Goal: Information Seeking & Learning: Compare options

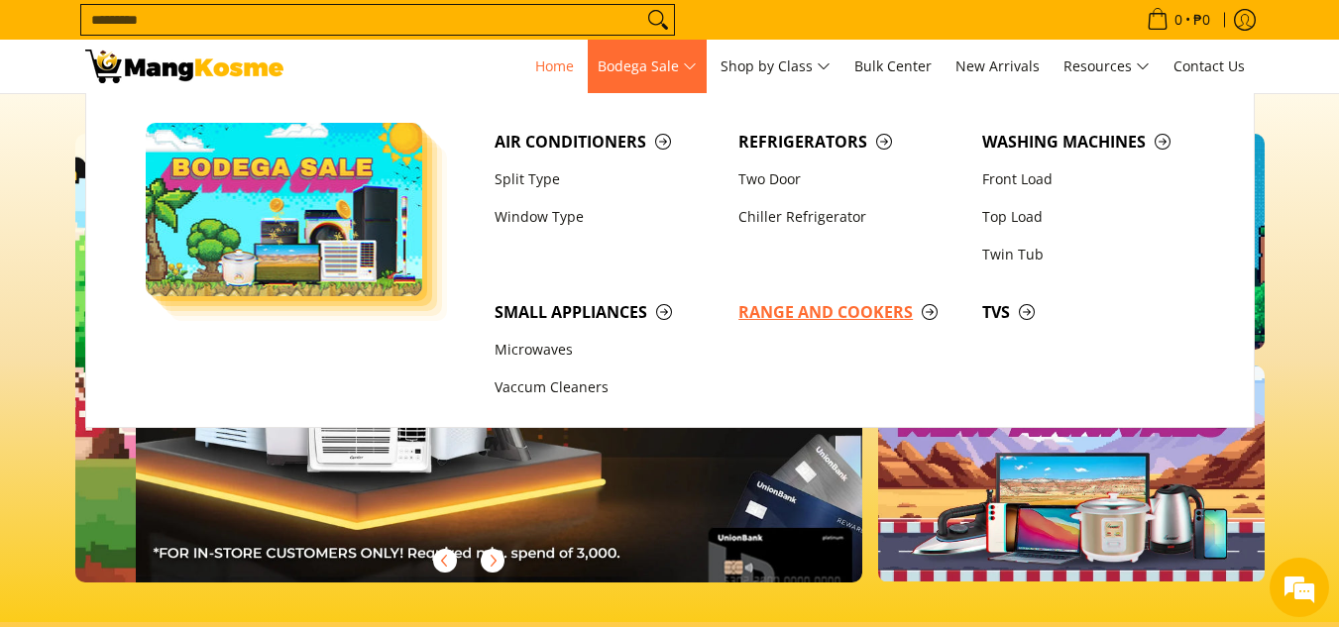
scroll to position [0, 788]
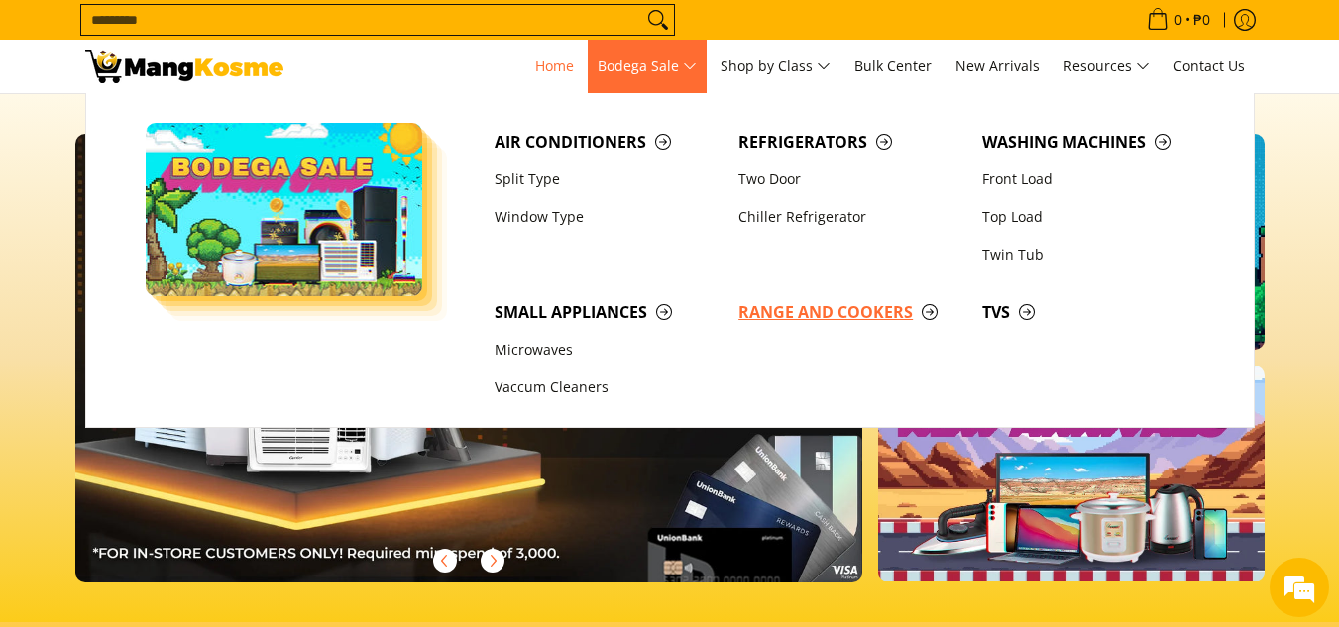
click at [822, 318] on span "Range and Cookers" at bounding box center [850, 312] width 224 height 25
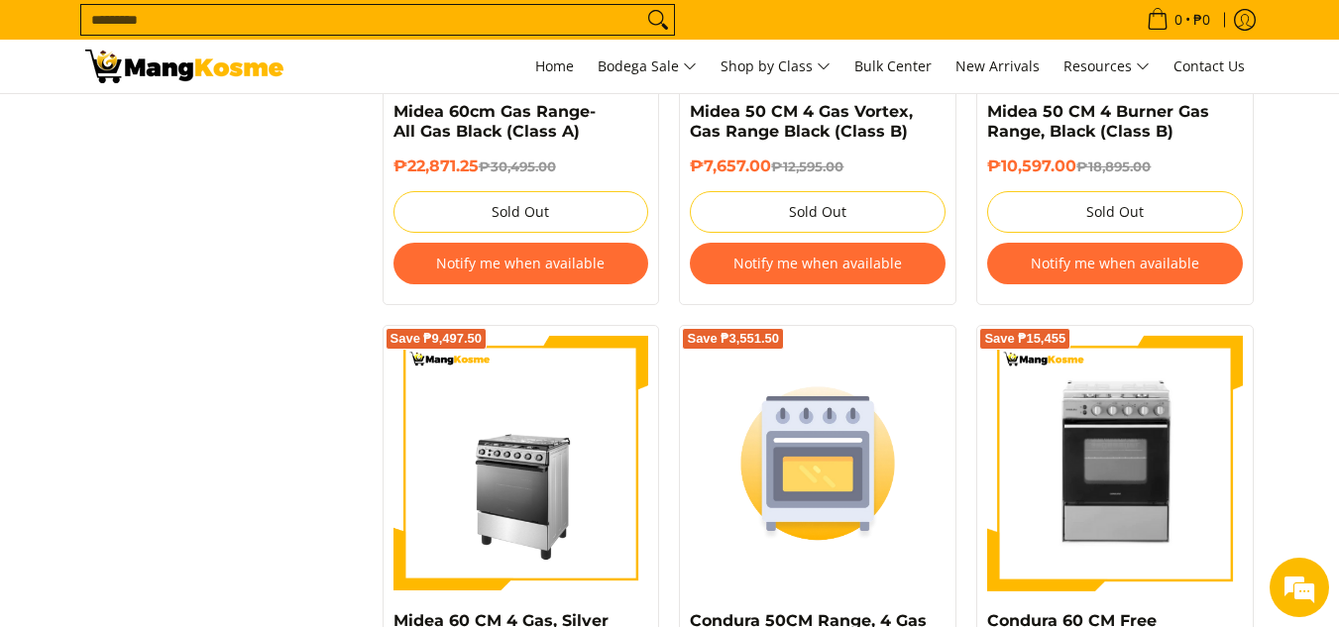
scroll to position [1289, 0]
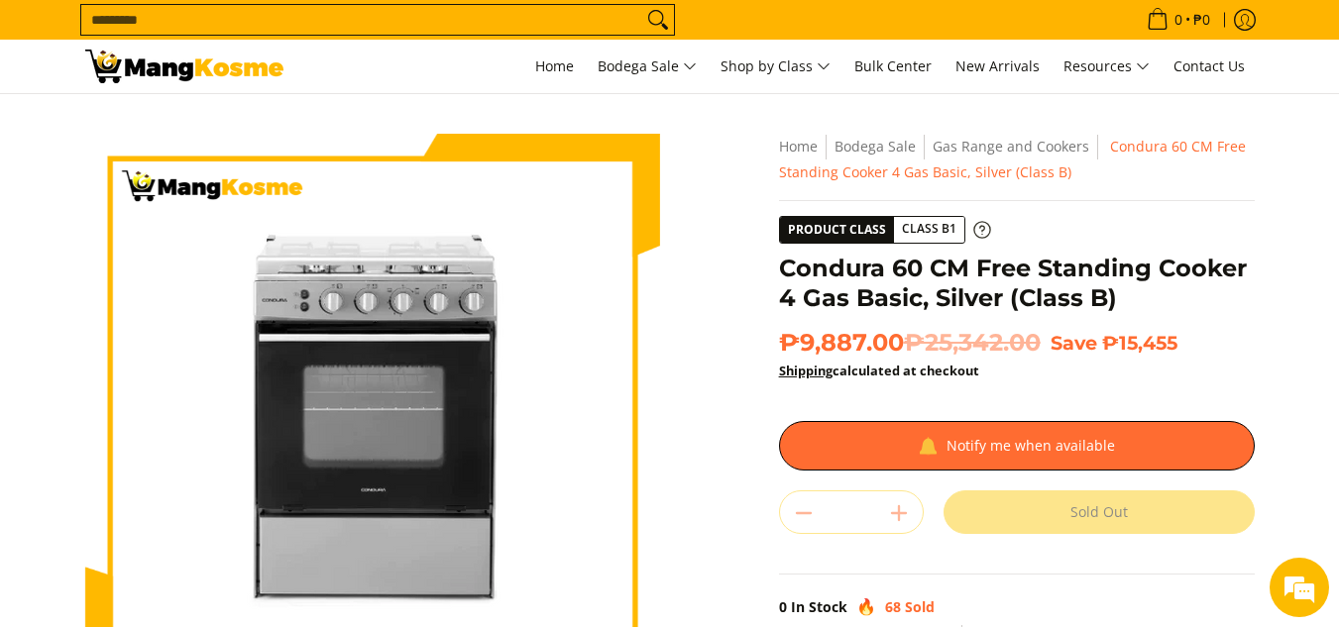
click at [984, 230] on icon at bounding box center [982, 230] width 18 height 18
click at [932, 226] on span "Class B1" at bounding box center [929, 229] width 70 height 25
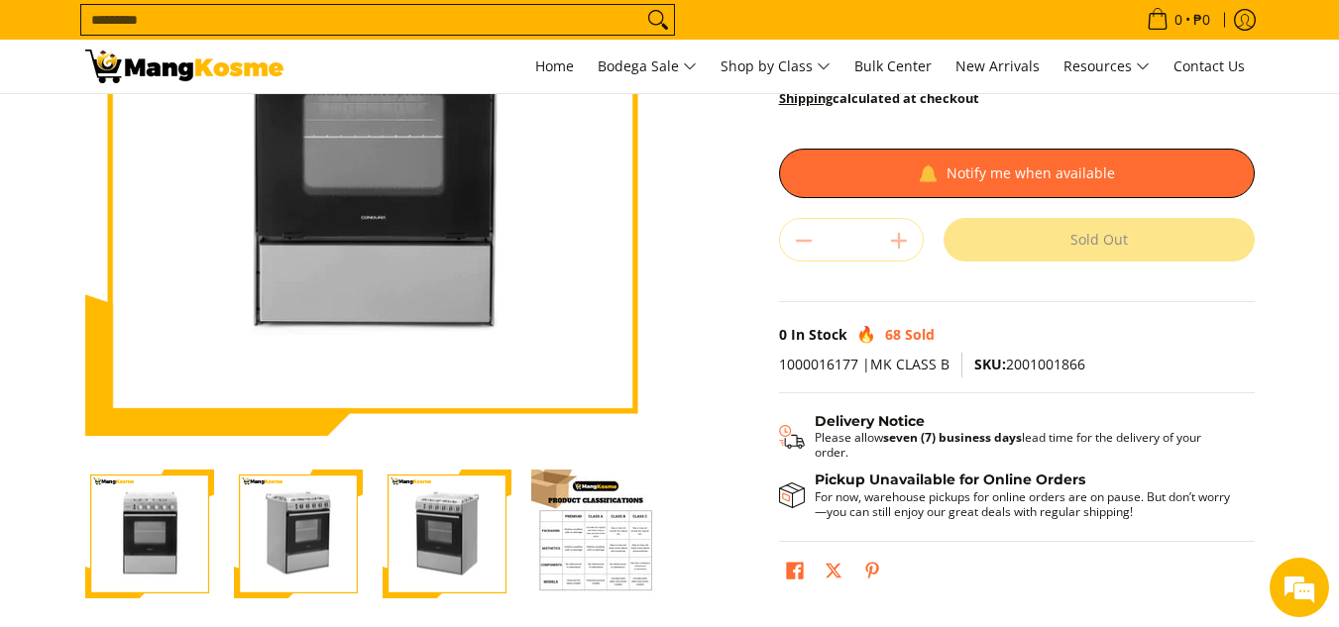
scroll to position [297, 0]
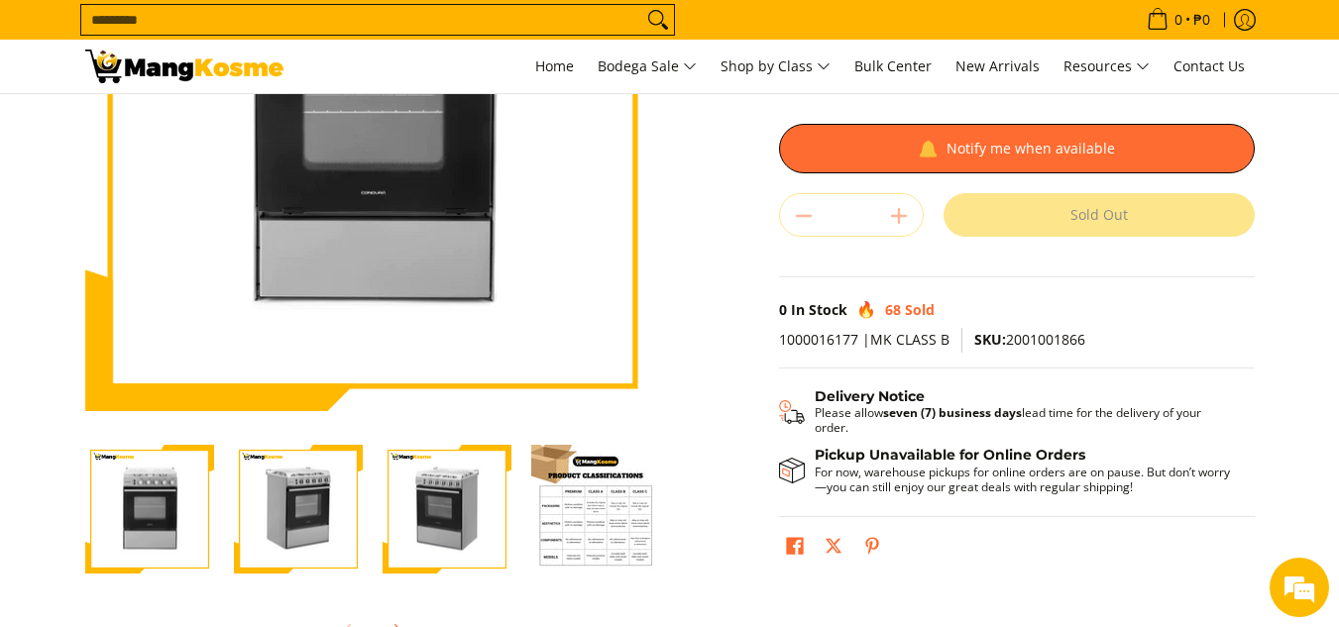
click at [433, 515] on img "Condura 60 CM Free Standing Cooker 4 Gas Basic, Silver (Class B)-3" at bounding box center [447, 510] width 129 height 126
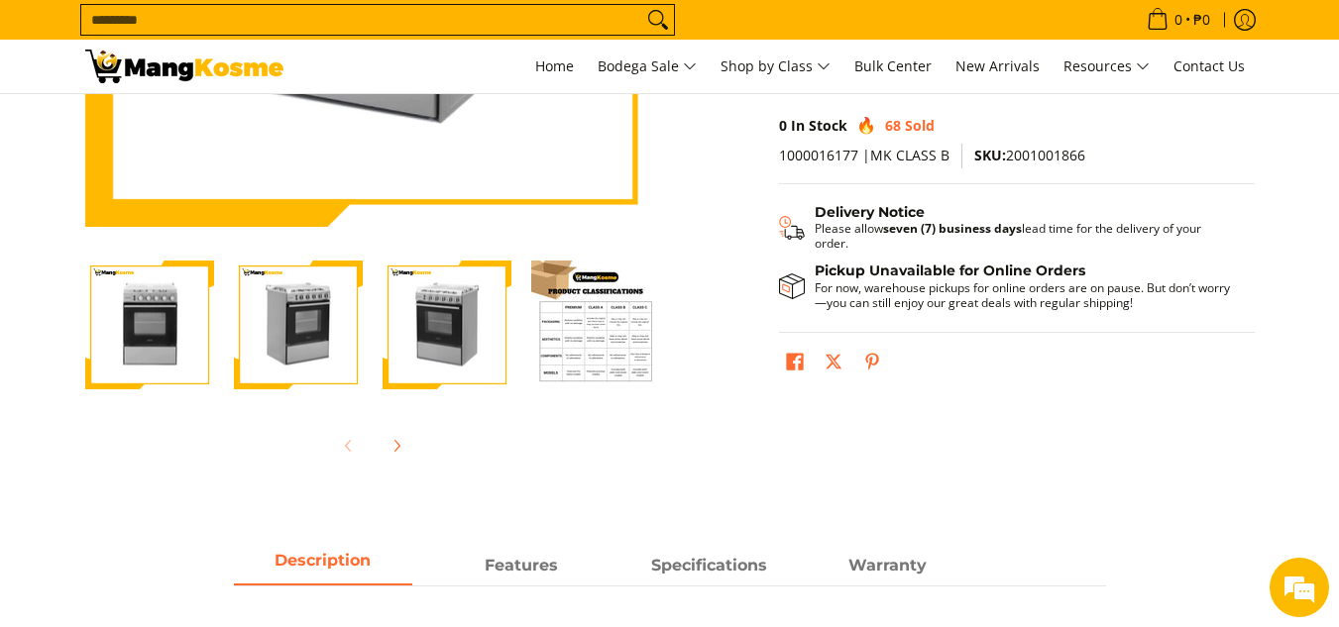
scroll to position [496, 0]
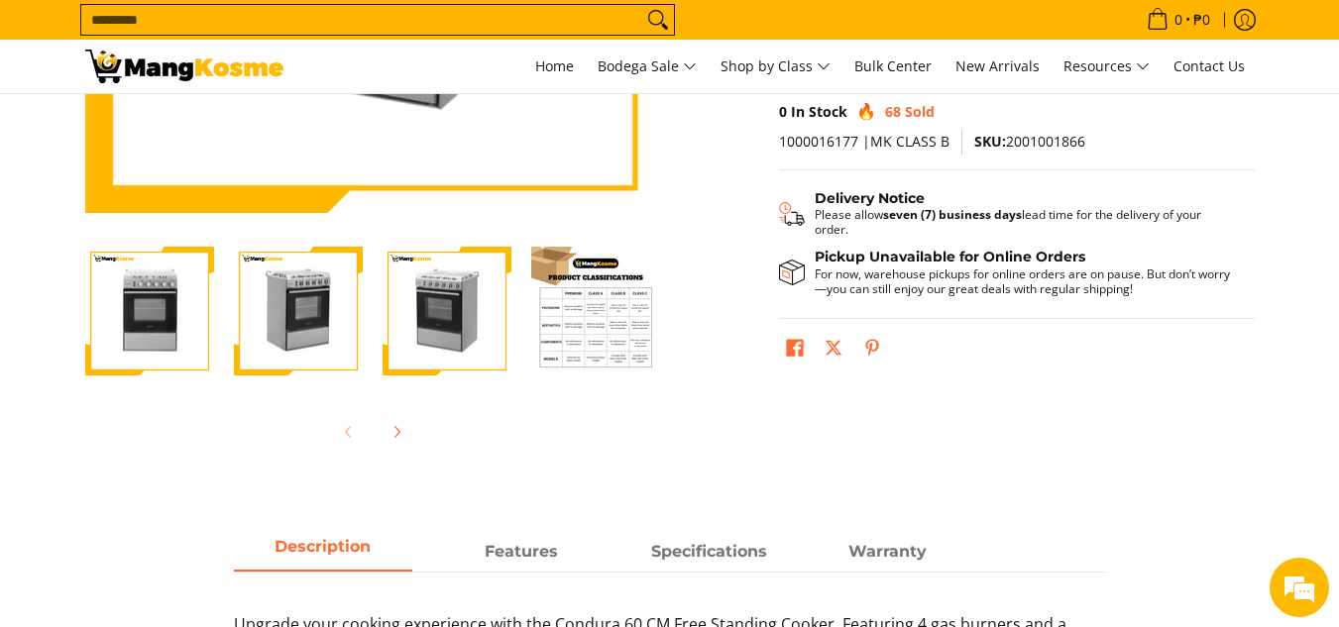
click at [469, 344] on img "Condura 60 CM Free Standing Cooker 4 Gas Basic, Silver (Class B)-3" at bounding box center [447, 312] width 129 height 126
click at [191, 348] on img "Condura 60 CM Free Standing Cooker 4 Gas Basic, Silver (Class B)-1" at bounding box center [149, 312] width 129 height 126
click at [418, 324] on img "Condura 60 CM Free Standing Cooker 4 Gas Basic, Silver (Class B)-3" at bounding box center [447, 312] width 129 height 126
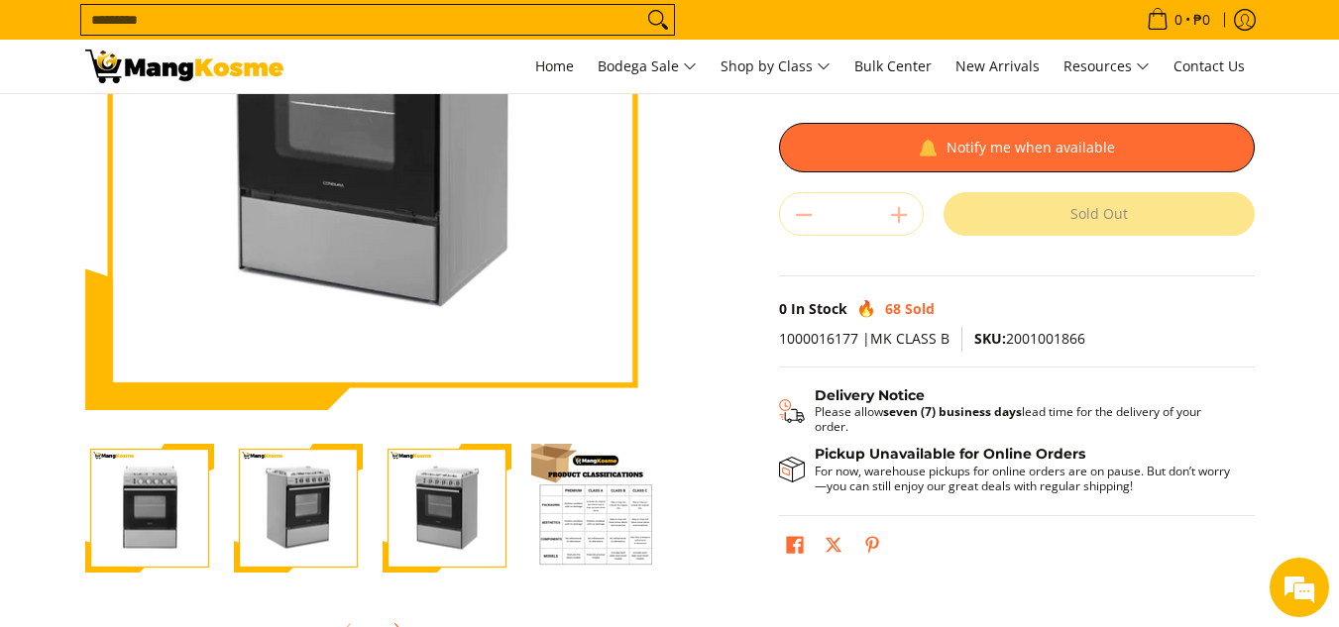
scroll to position [297, 0]
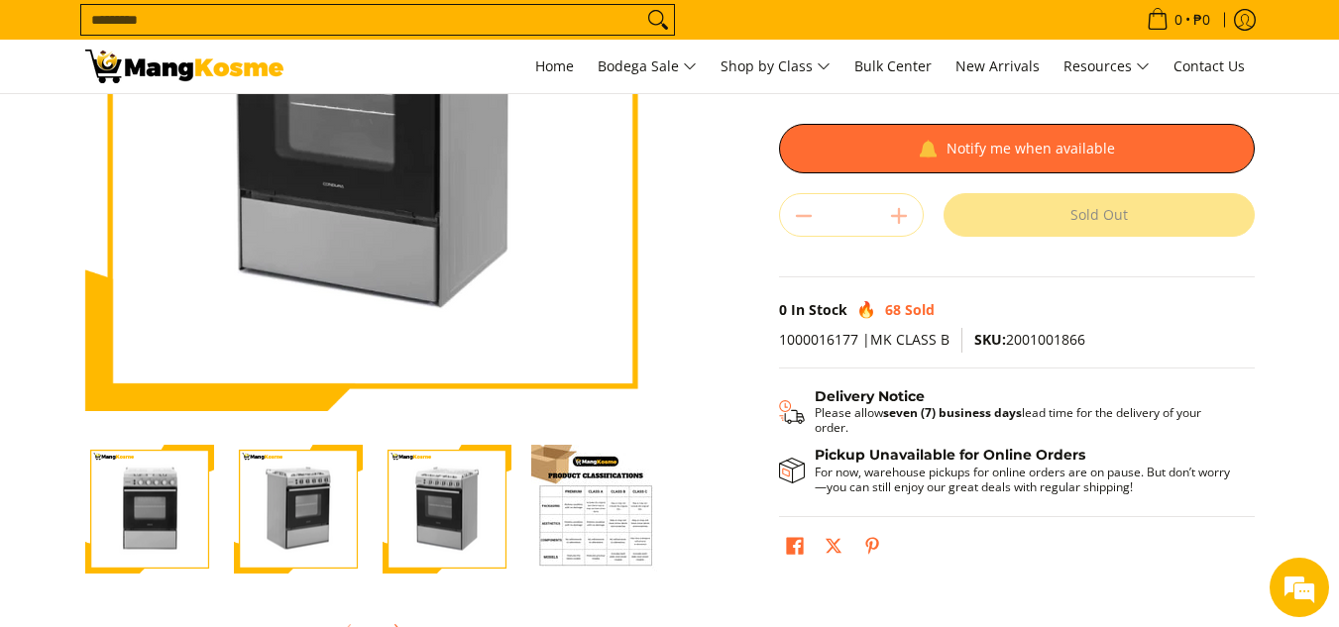
click at [572, 517] on img "Condura 60 CM Free Standing Cooker 4 Gas Basic, Silver (Class B)-4" at bounding box center [595, 509] width 129 height 129
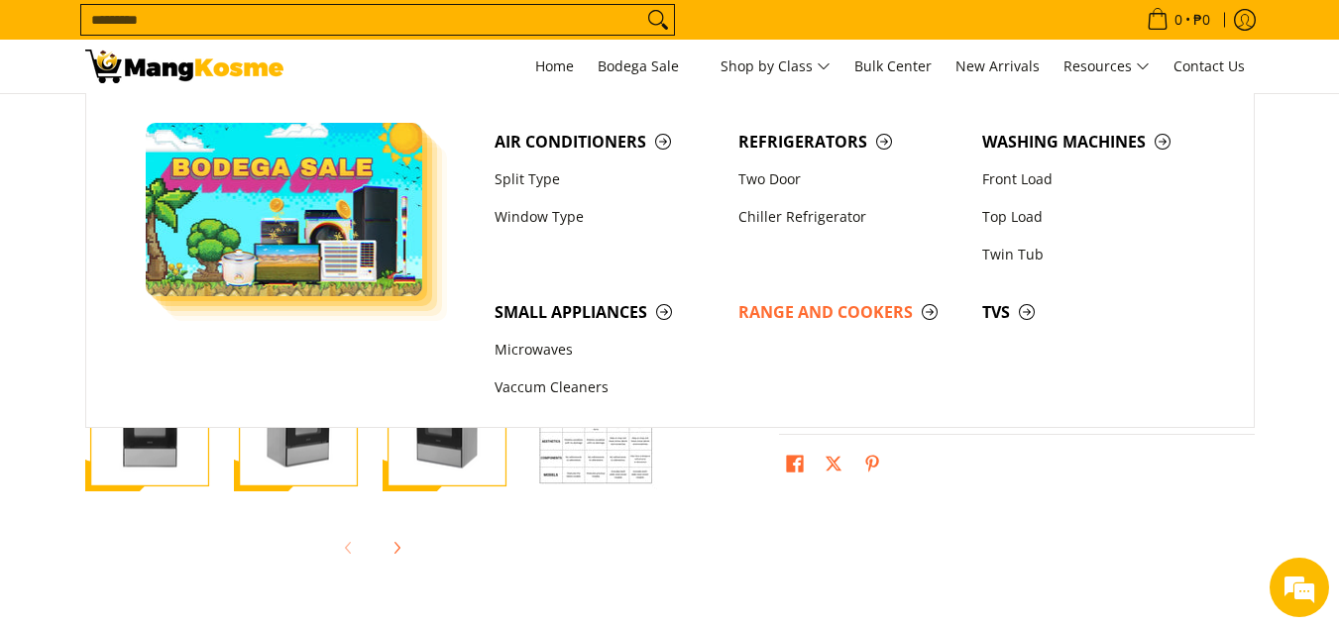
scroll to position [198, 0]
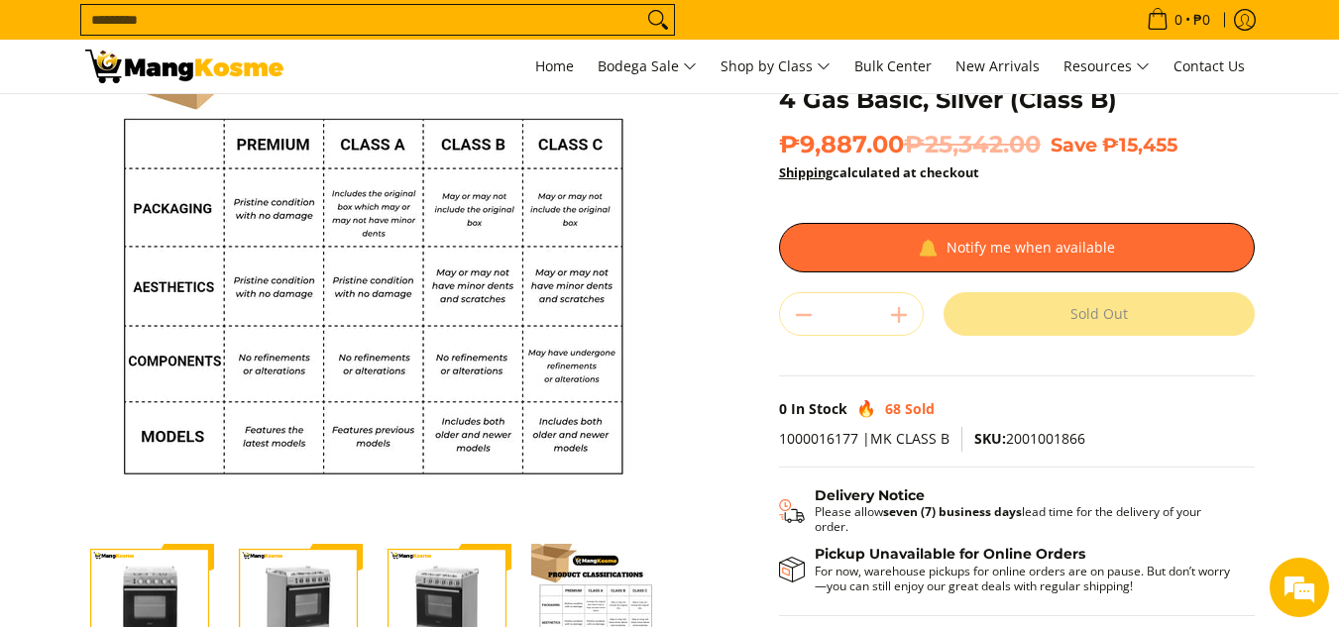
click at [187, 601] on img "Condura 60 CM Free Standing Cooker 4 Gas Basic, Silver (Class B)-1" at bounding box center [149, 609] width 129 height 126
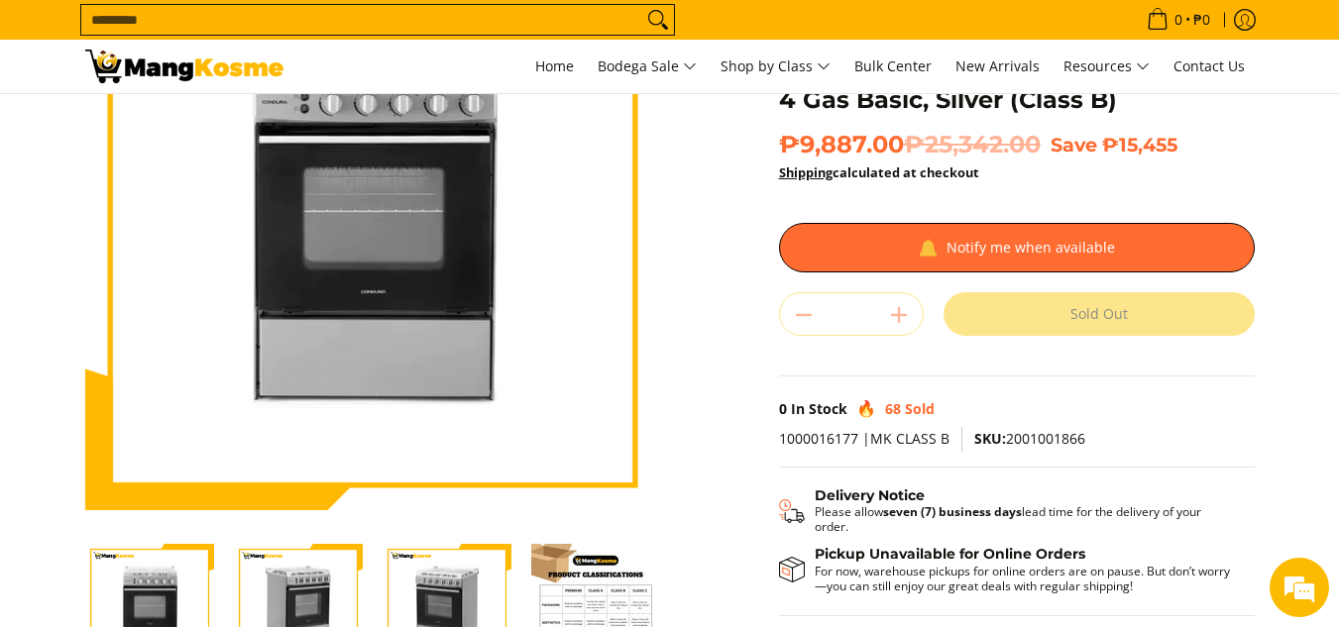
click at [482, 571] on img "Condura 60 CM Free Standing Cooker 4 Gas Basic, Silver (Class B)-3" at bounding box center [447, 609] width 129 height 126
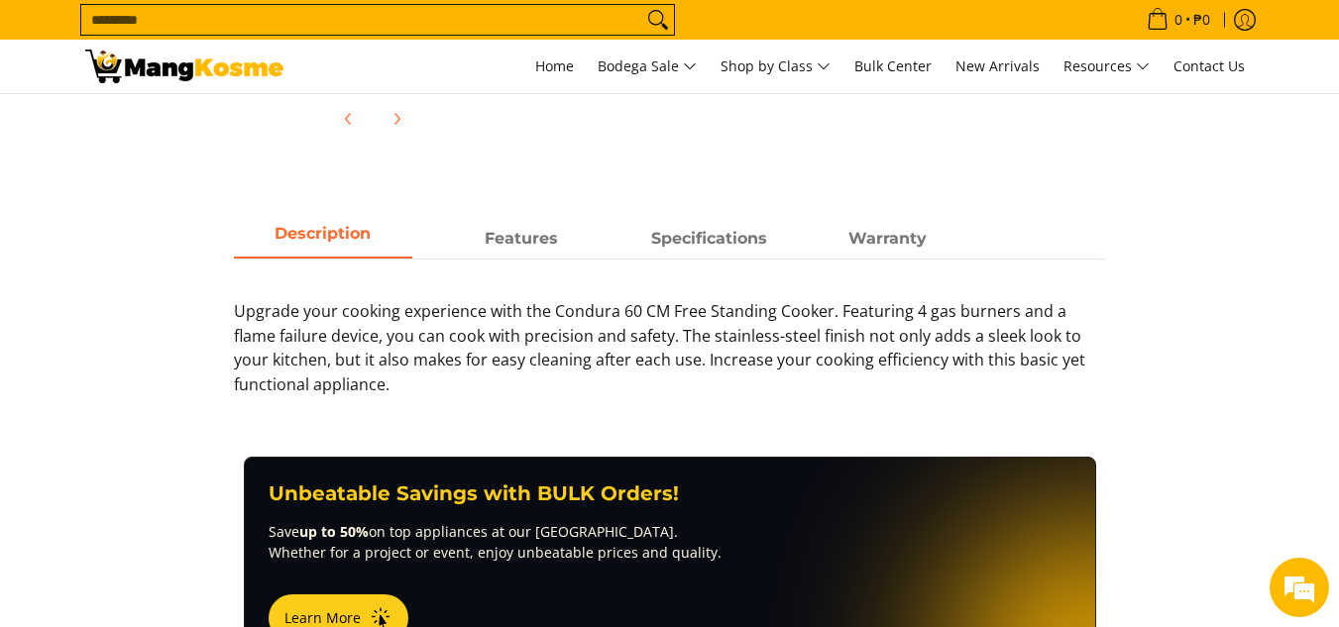
scroll to position [793, 0]
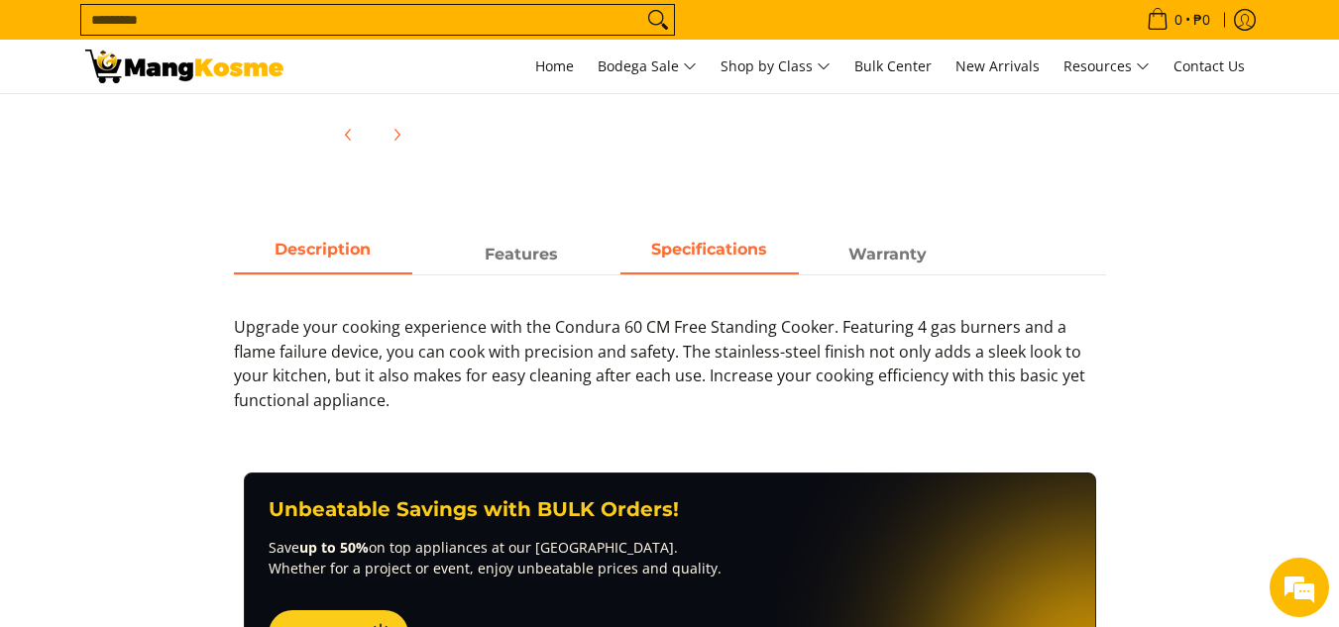
click at [735, 259] on span "Specifications" at bounding box center [709, 255] width 178 height 36
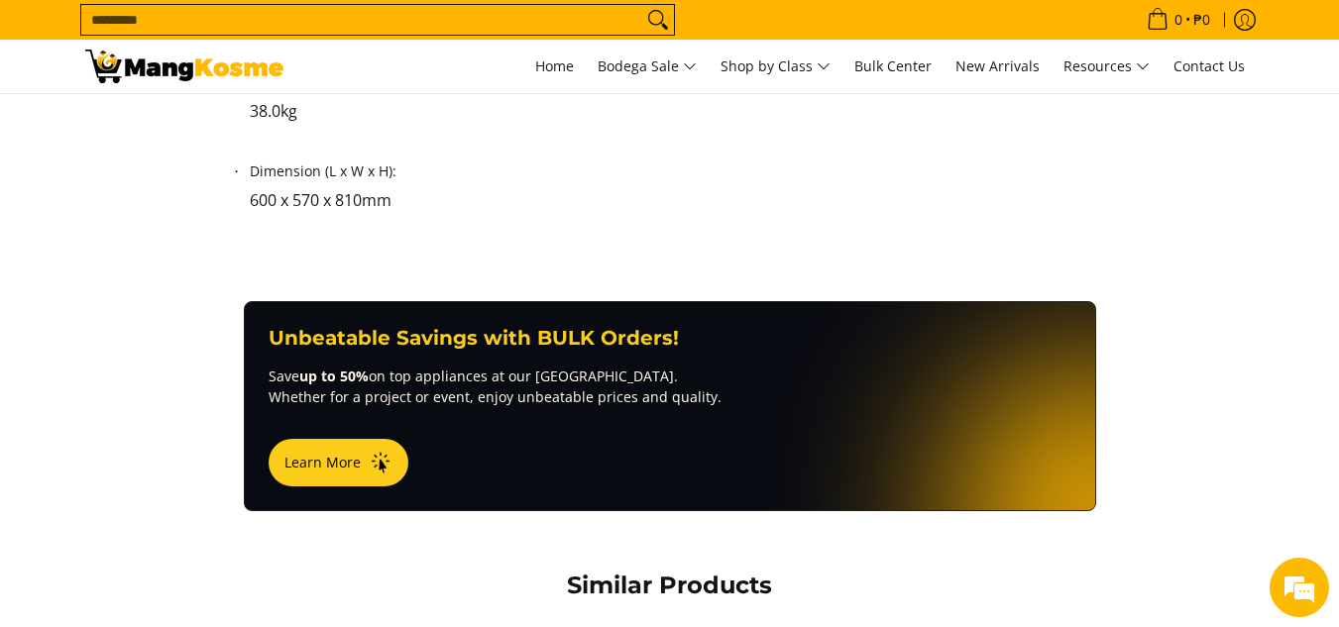
scroll to position [1487, 0]
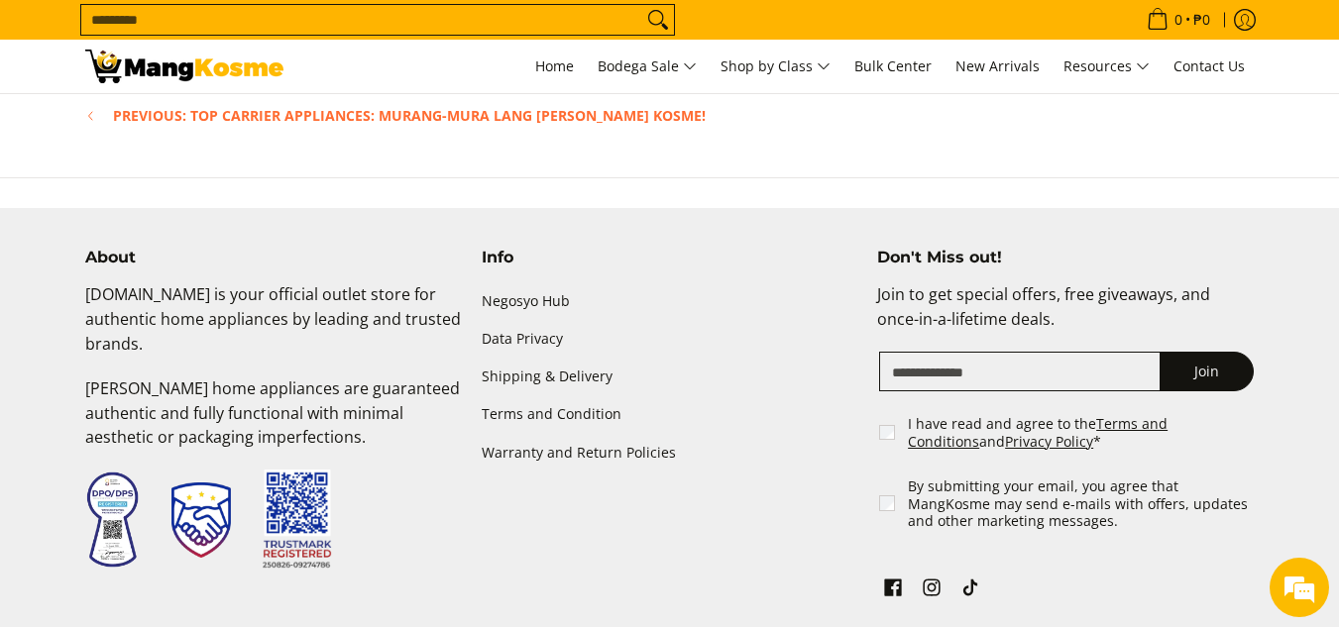
scroll to position [3193, 0]
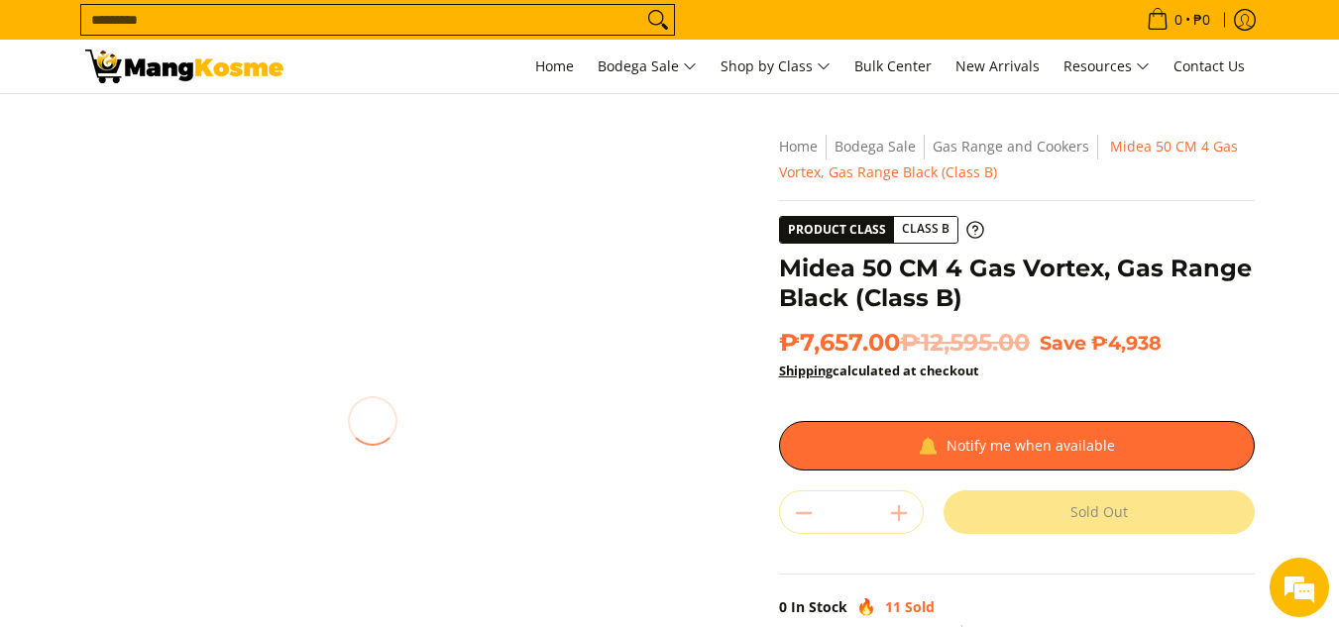
scroll to position [396, 0]
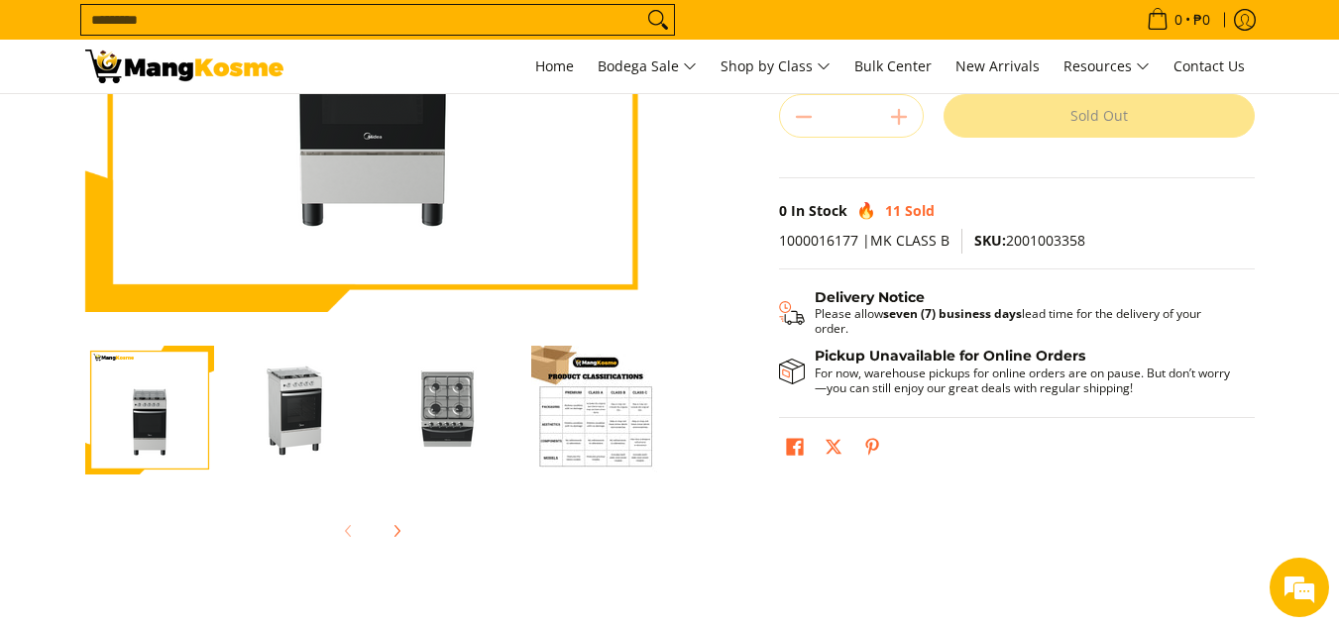
click at [581, 410] on img "Midea 50 CM 4 Gas Vortex, Gas Range Black (Class B)-4" at bounding box center [595, 410] width 129 height 129
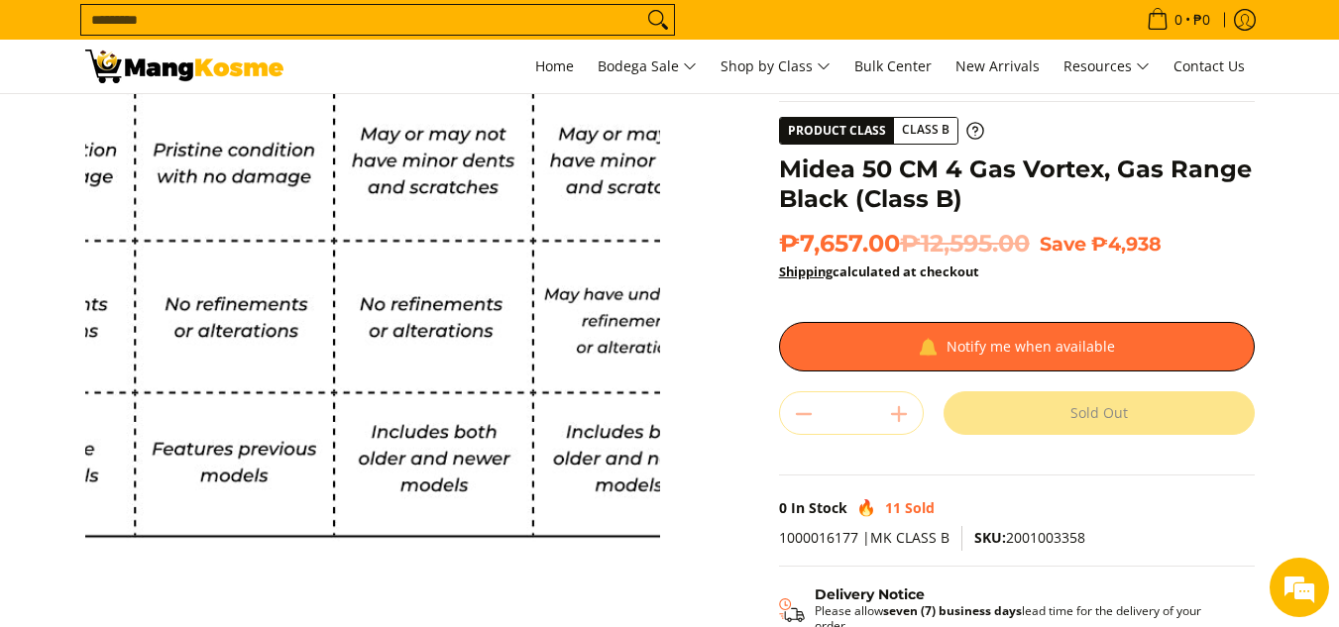
scroll to position [496, 0]
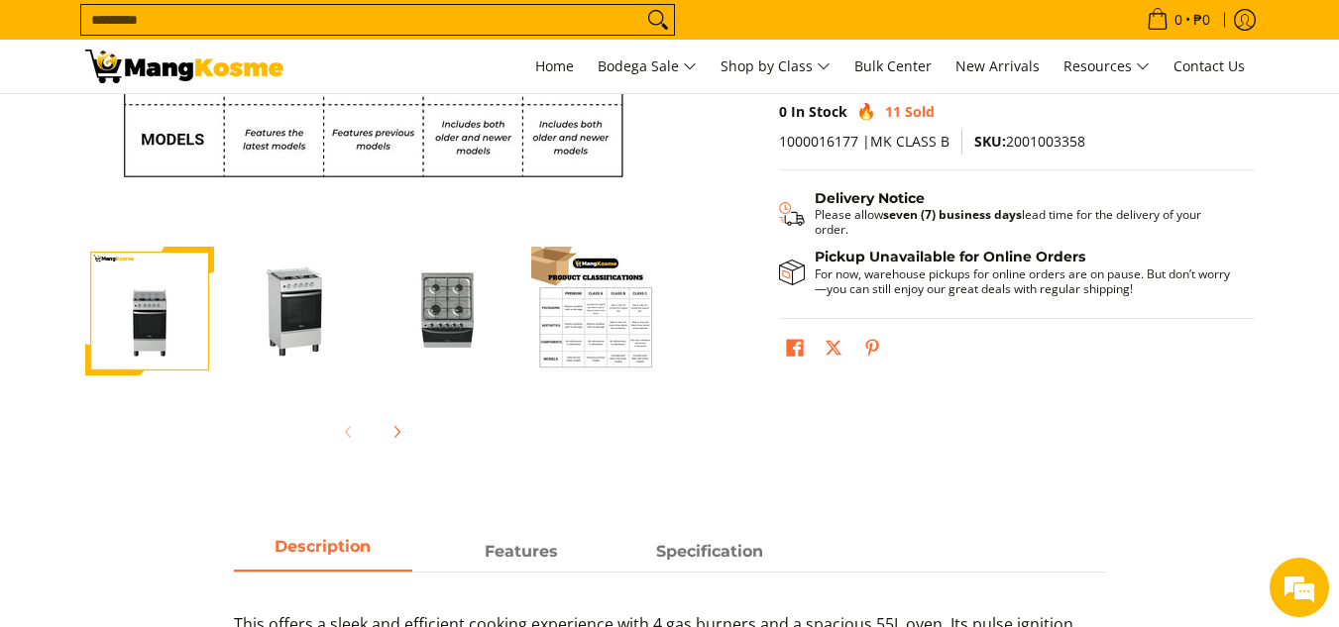
click at [319, 320] on img "Midea 50 CM 4 Gas Vortex, Gas Range Black (Class B)-2" at bounding box center [298, 311] width 129 height 129
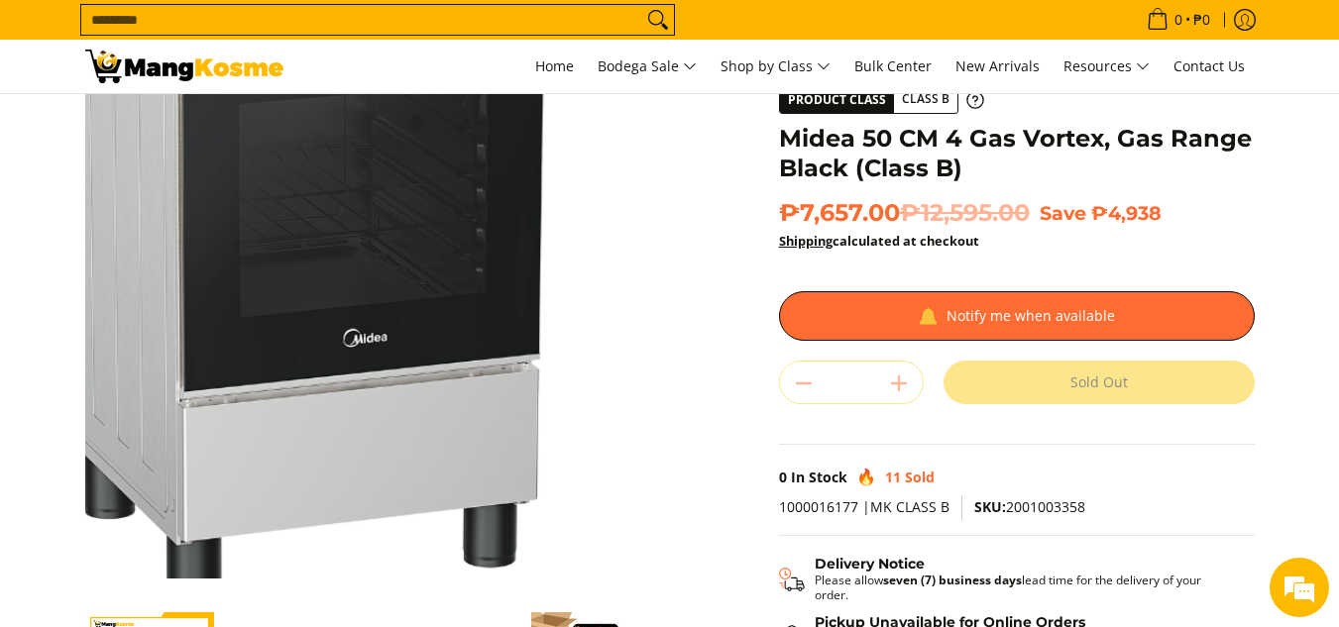
scroll to position [297, 0]
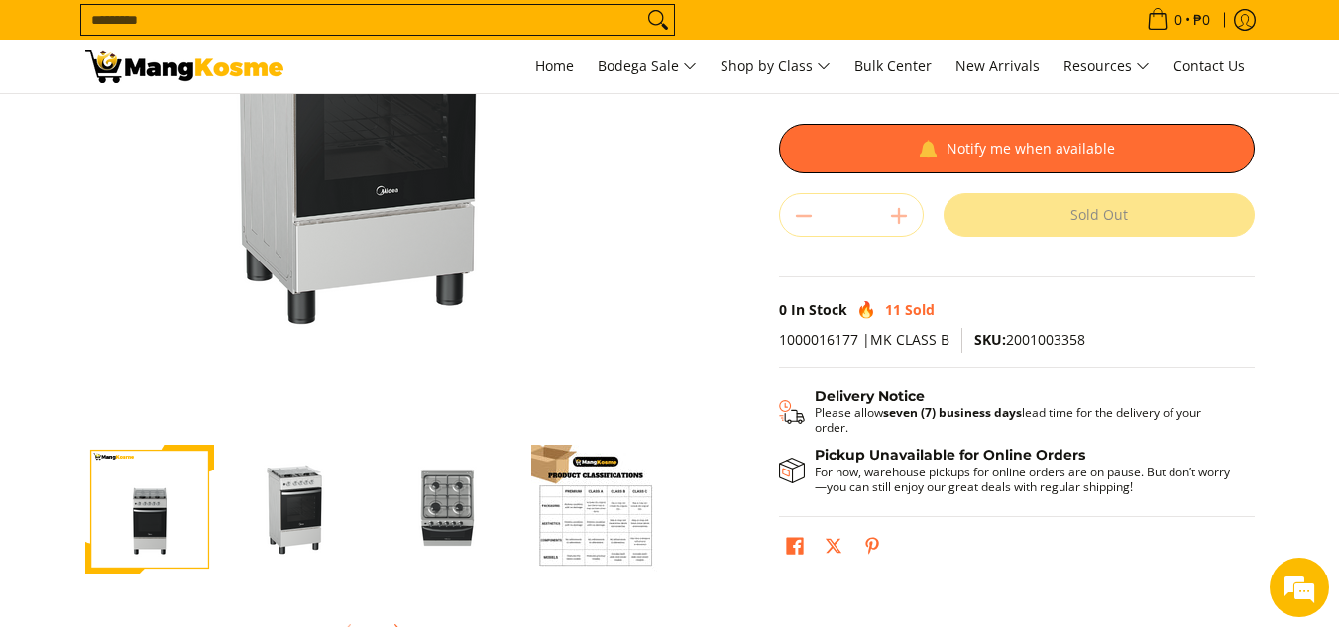
click at [317, 507] on img "Midea 50 CM 4 Gas Vortex, Gas Range Black (Class B)-2" at bounding box center [298, 509] width 129 height 129
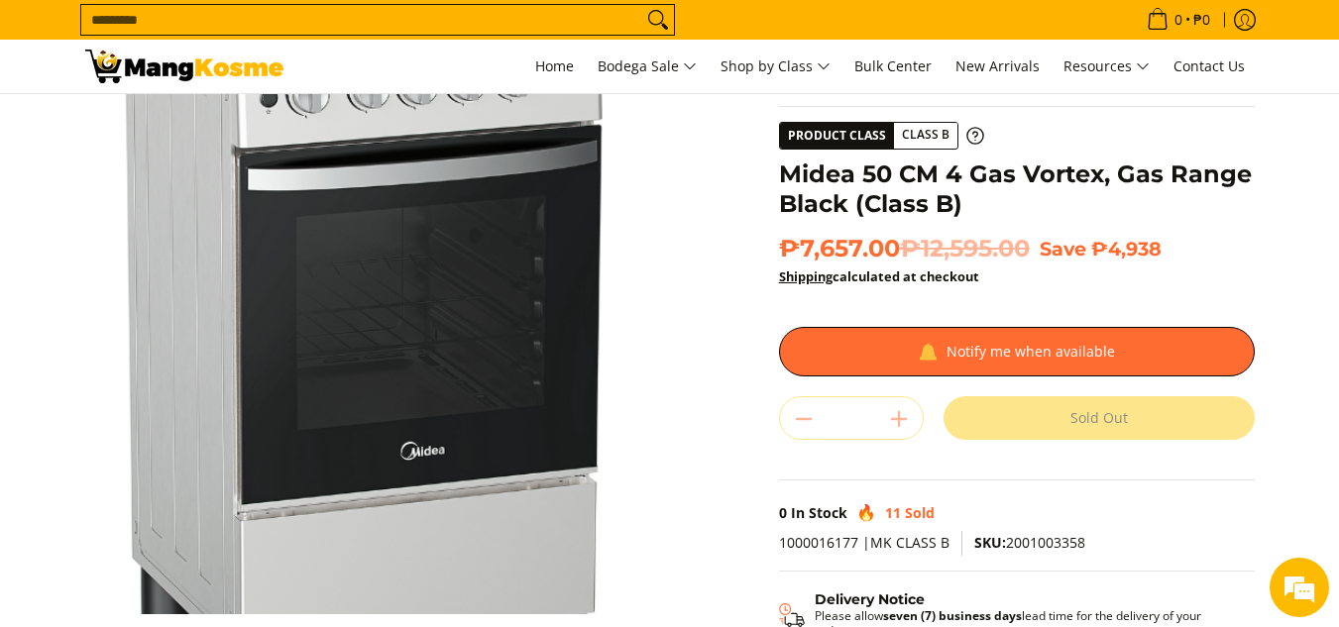
scroll to position [198, 0]
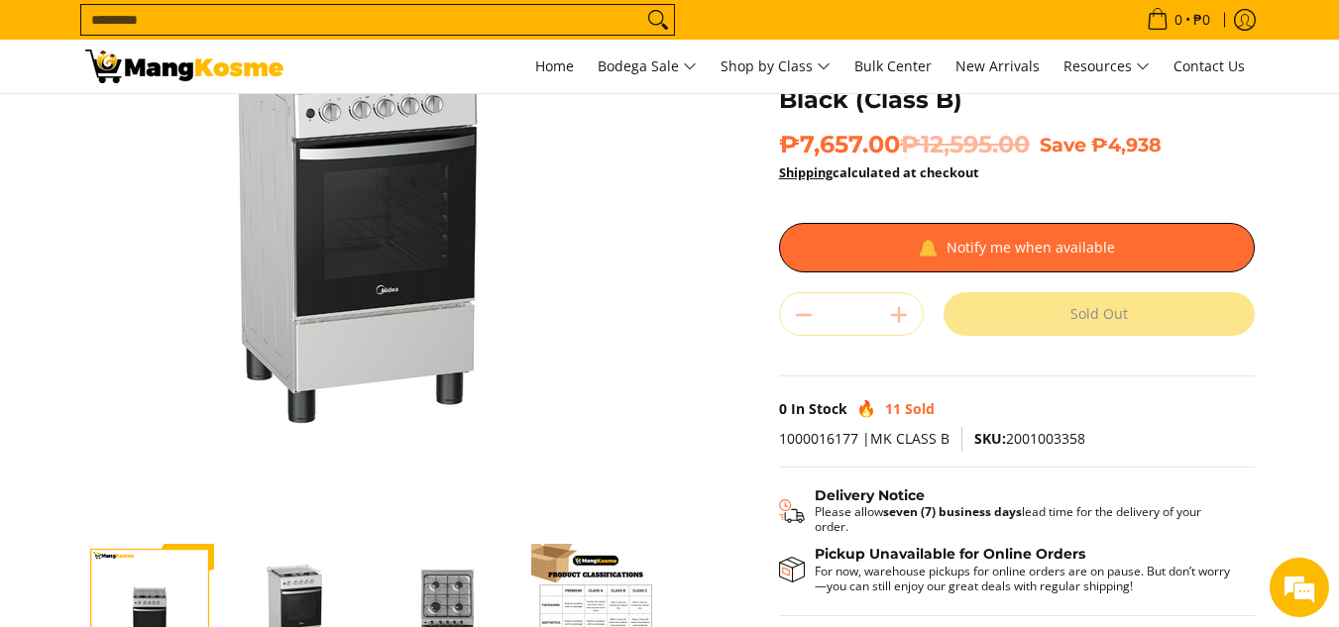
click at [436, 599] on img "Midea 50 CM 4 Gas Vortex, Gas Range Black (Class B)-3" at bounding box center [447, 608] width 129 height 129
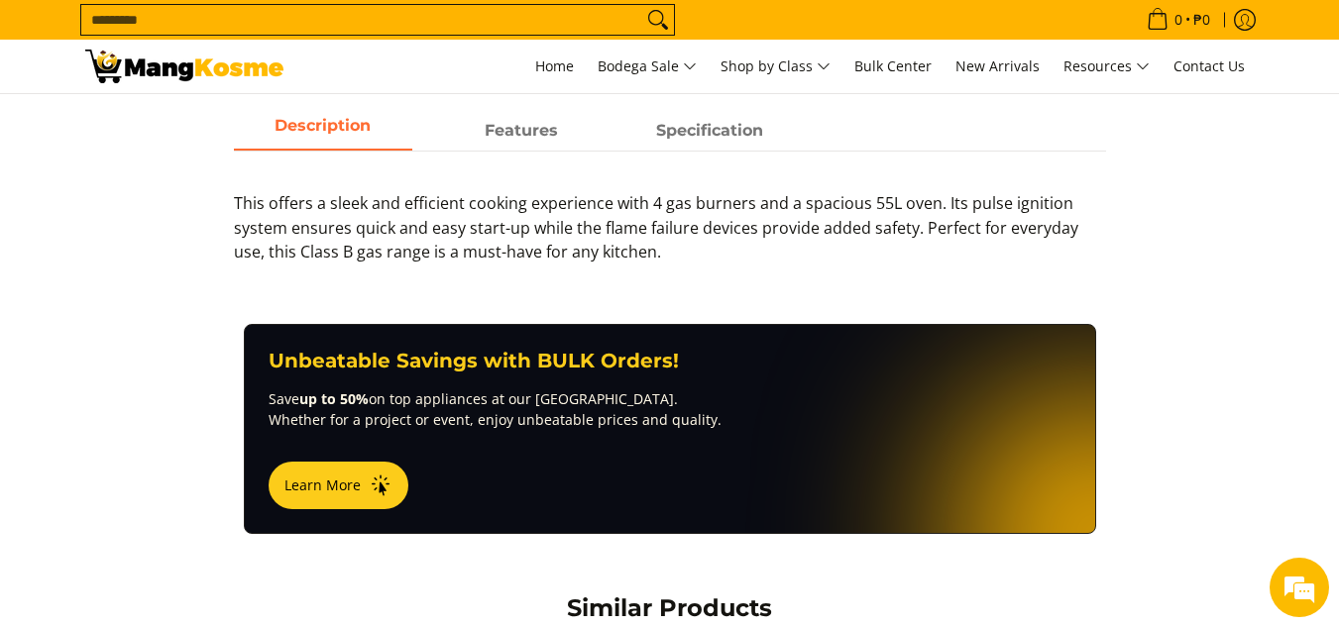
scroll to position [892, 0]
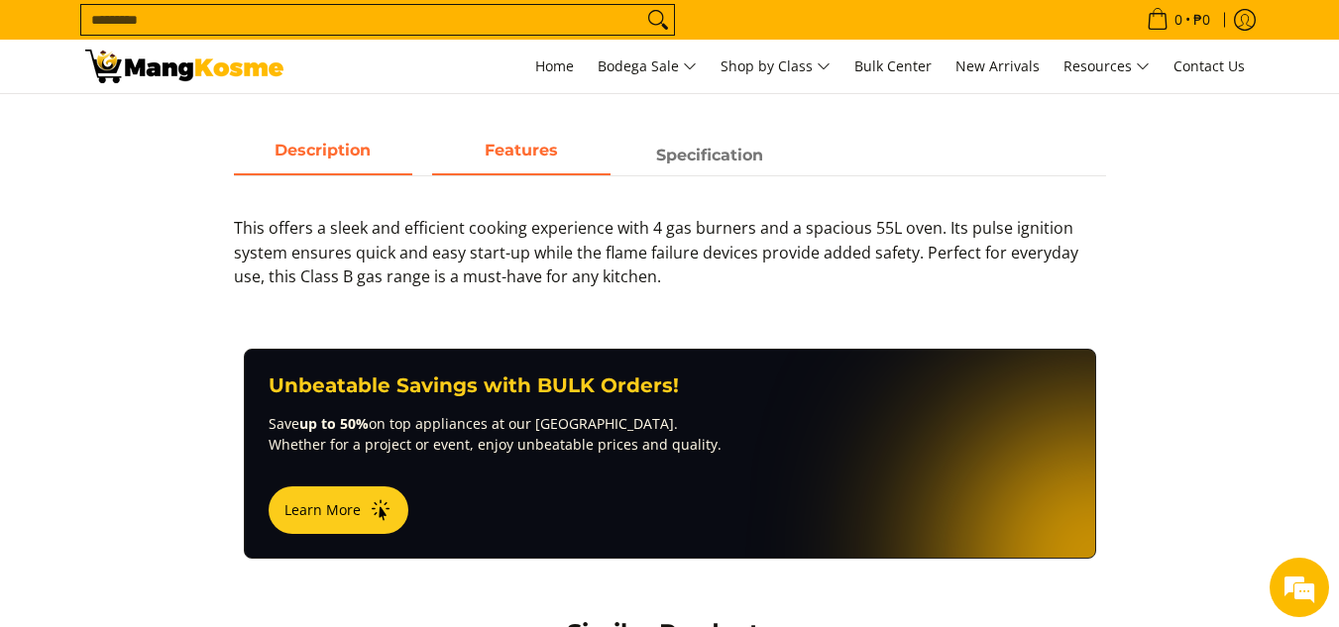
click at [525, 154] on strong "Features" at bounding box center [521, 150] width 73 height 19
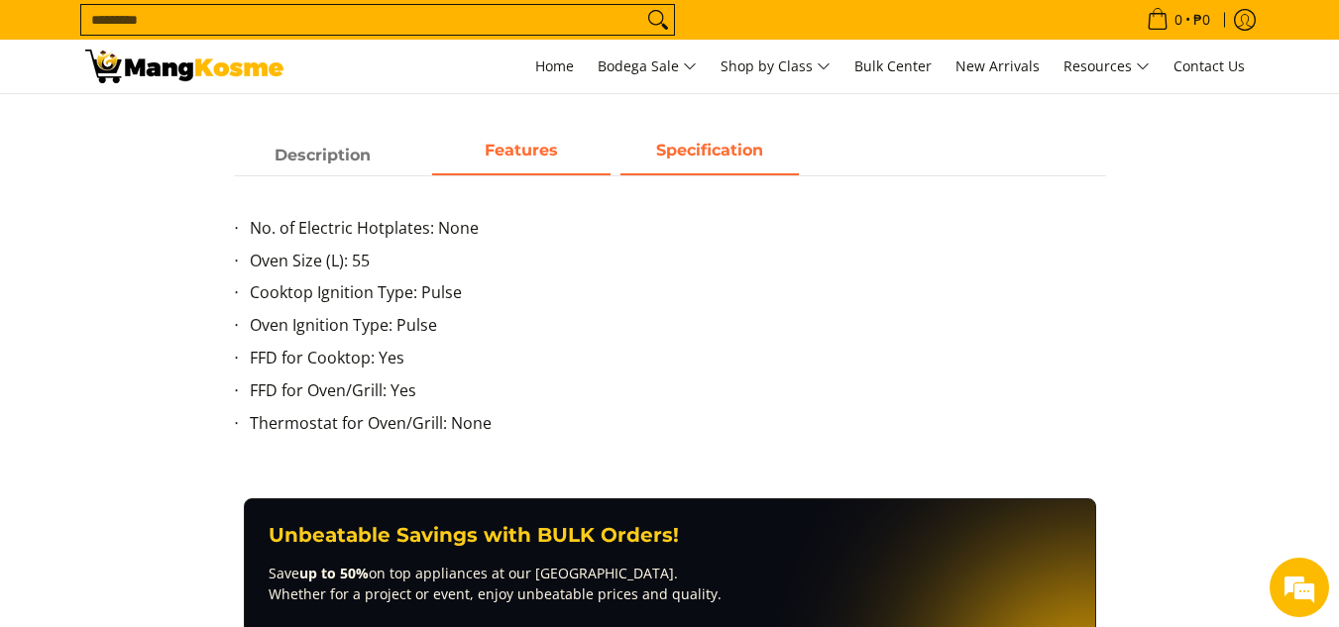
click at [725, 154] on span "Specification" at bounding box center [709, 156] width 178 height 36
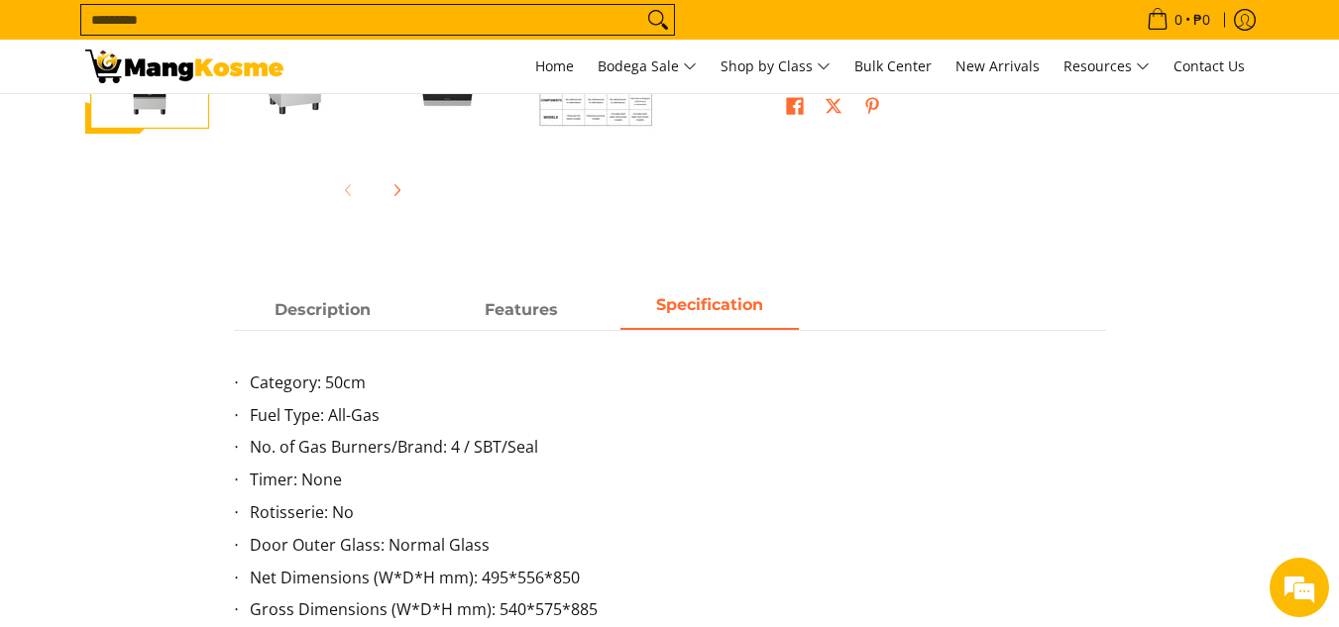
scroll to position [496, 0]
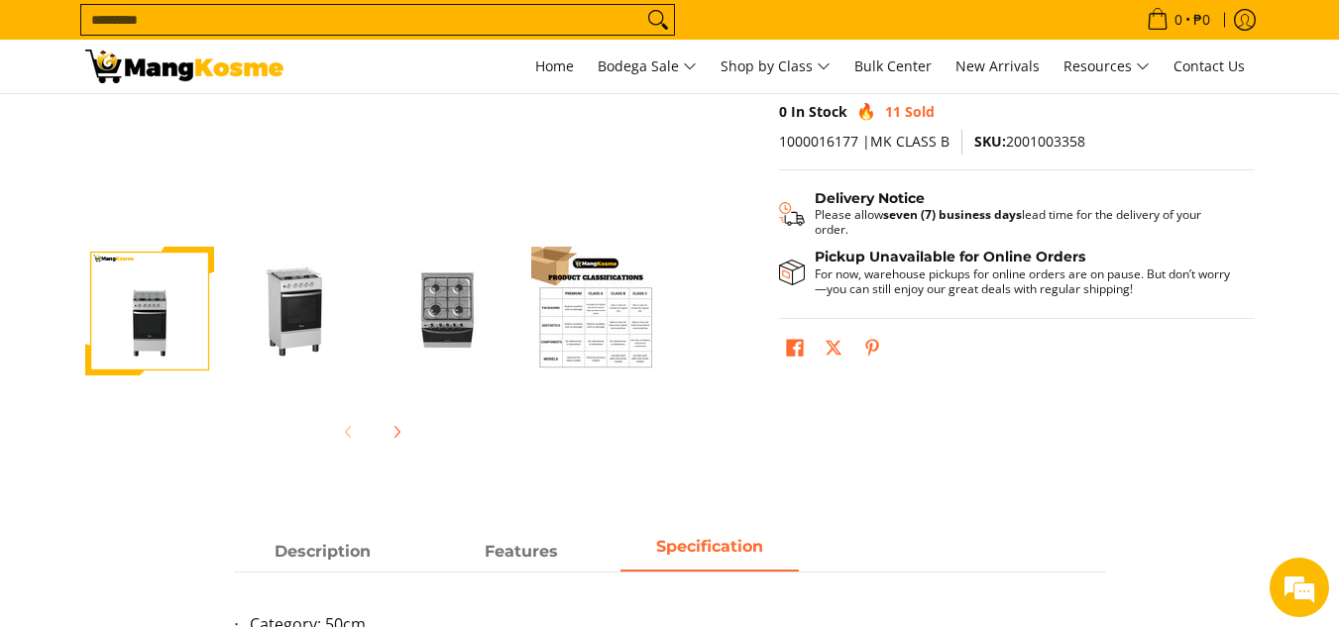
click at [283, 321] on img "Midea 50 CM 4 Gas Vortex, Gas Range Black (Class B)-2" at bounding box center [298, 311] width 129 height 129
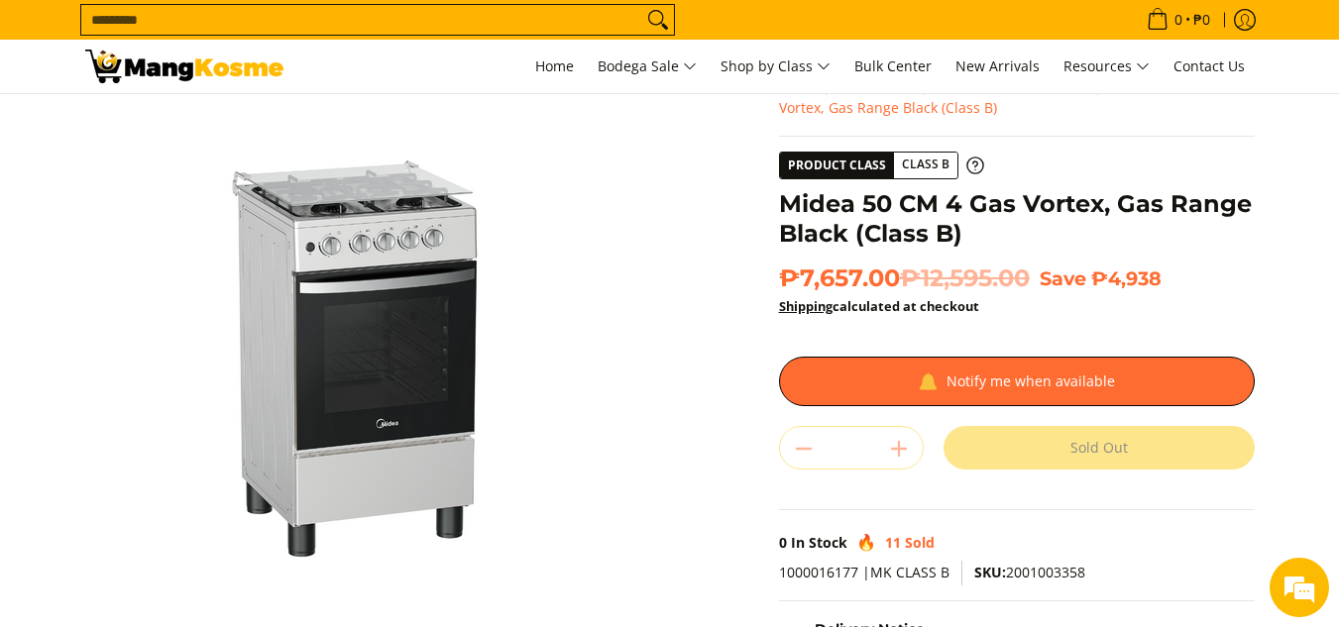
scroll to position [99, 0]
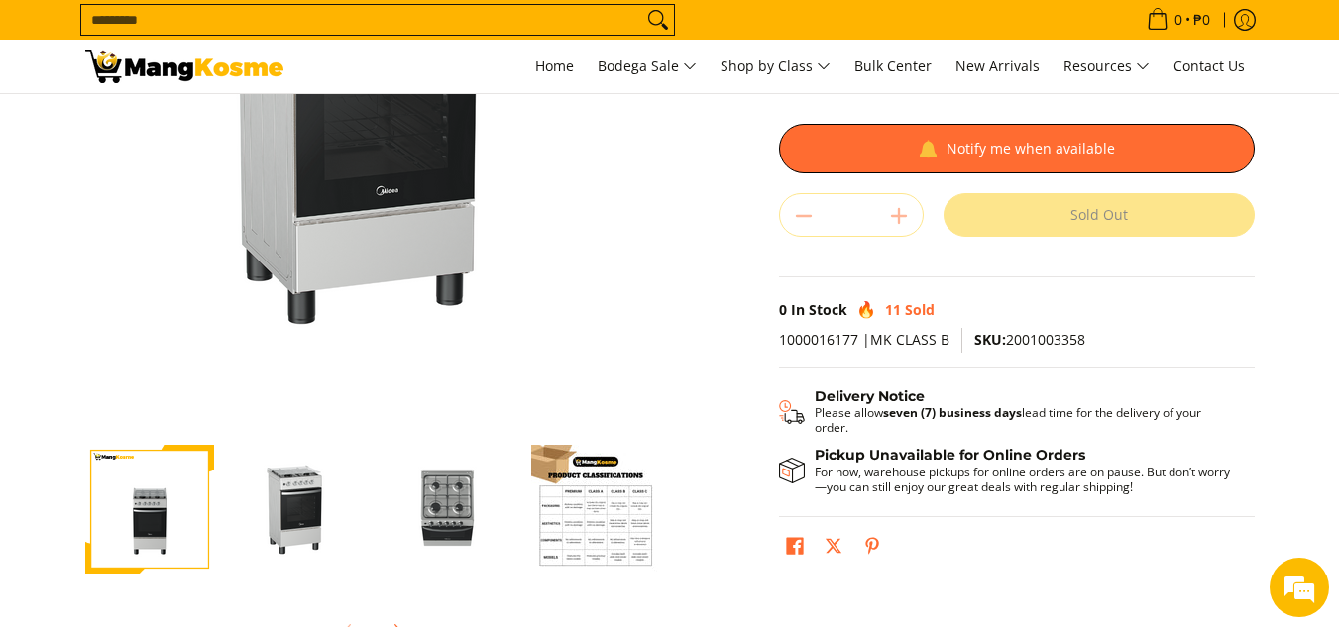
click at [469, 502] on img "Midea 50 CM 4 Gas Vortex, Gas Range Black (Class B)-3" at bounding box center [447, 509] width 129 height 129
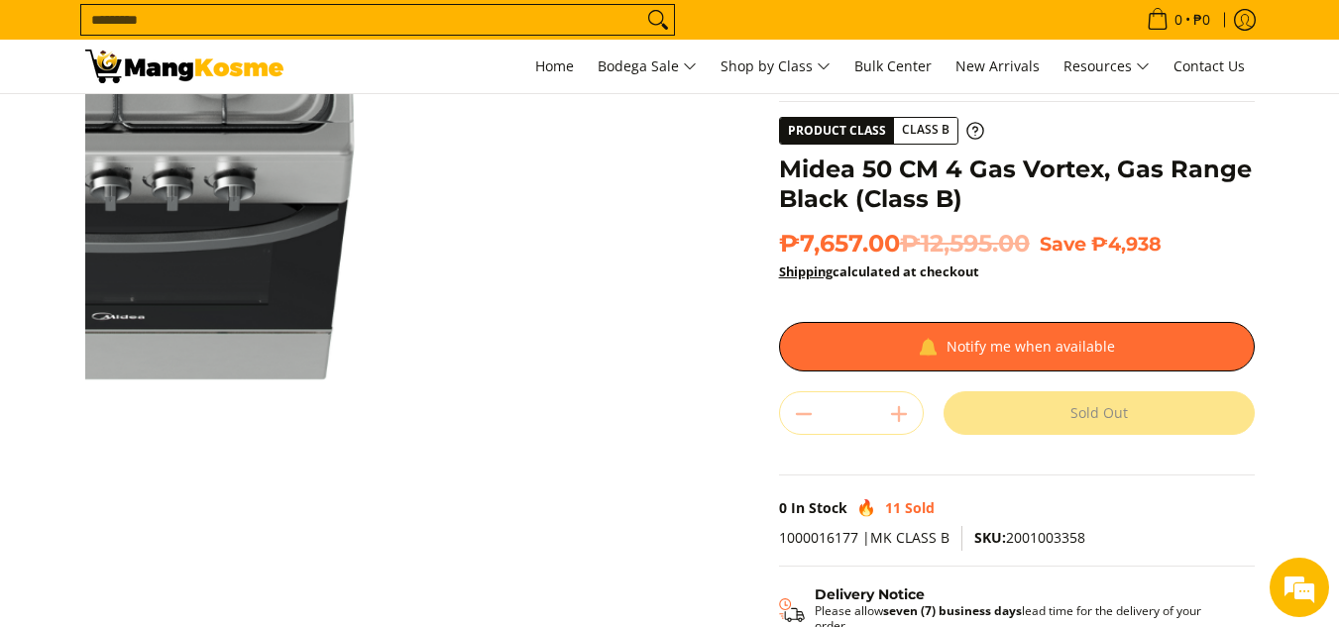
scroll to position [0, 0]
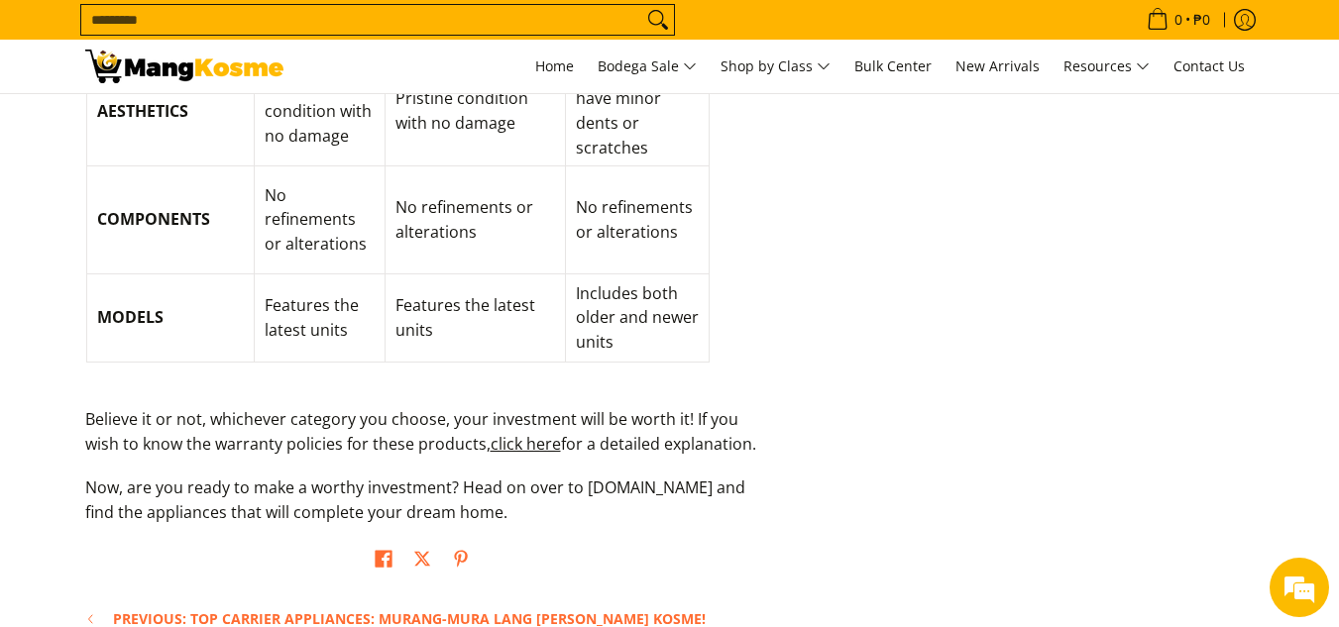
scroll to position [3073, 0]
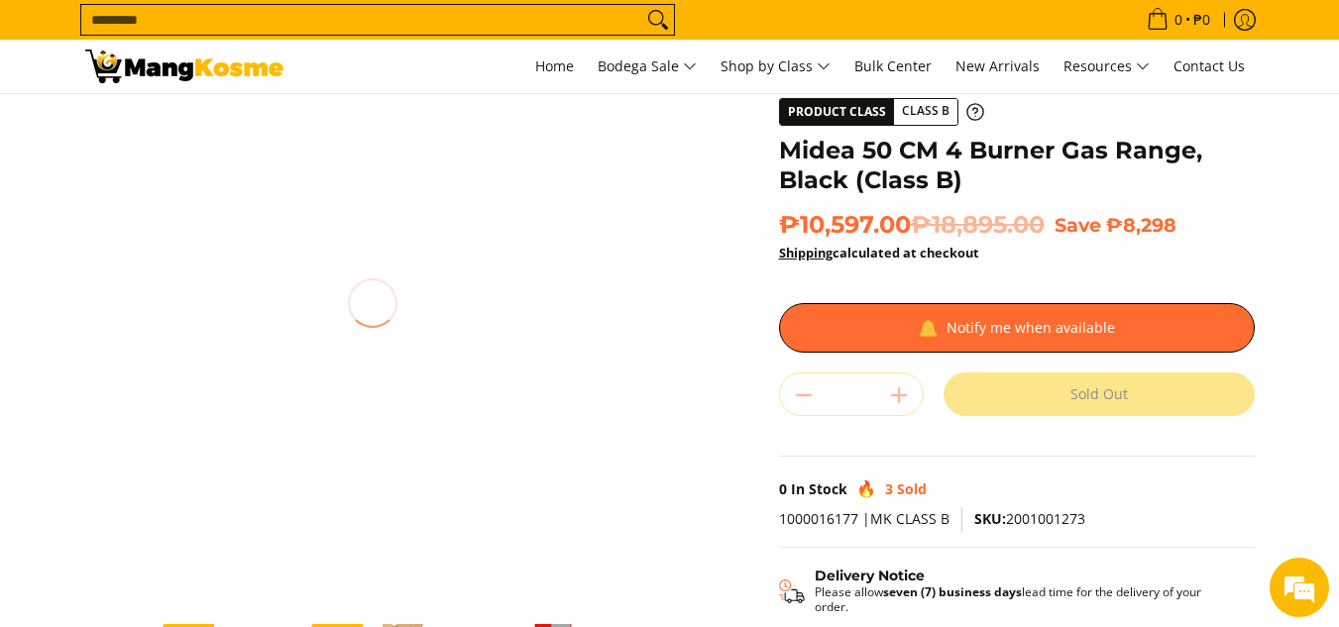
scroll to position [297, 0]
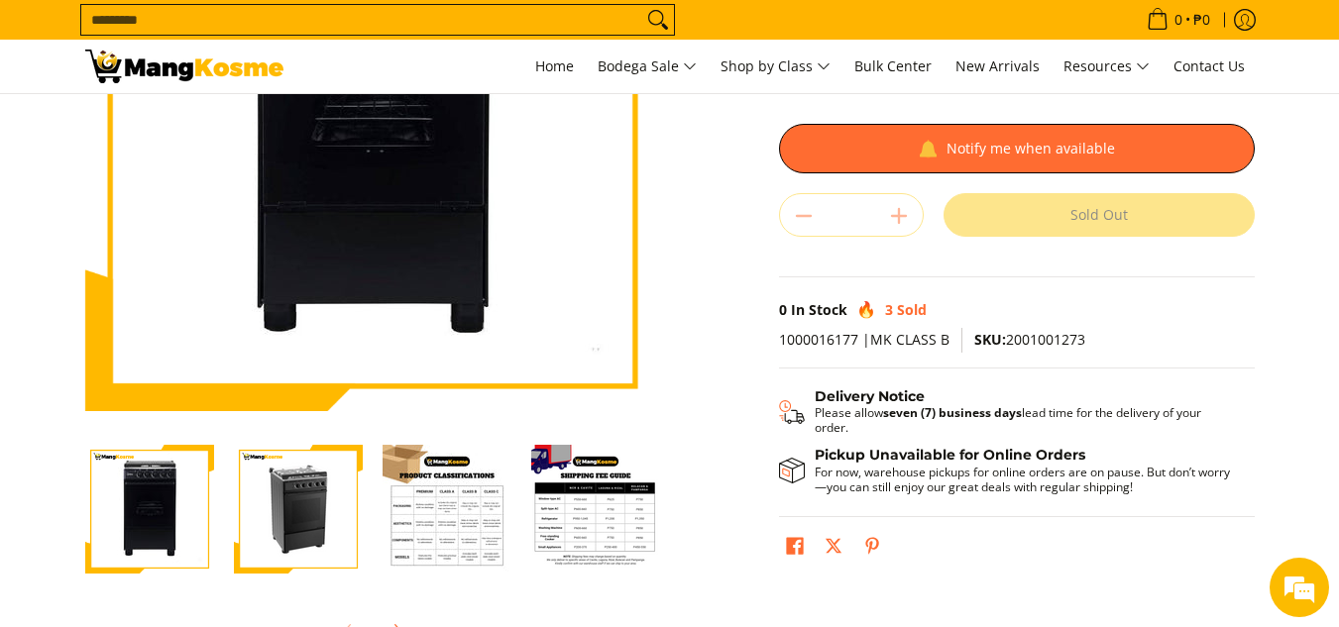
click at [263, 511] on img "Midea 50 CM 4 Burner Gas Range, Black (Class B)-2" at bounding box center [298, 509] width 129 height 129
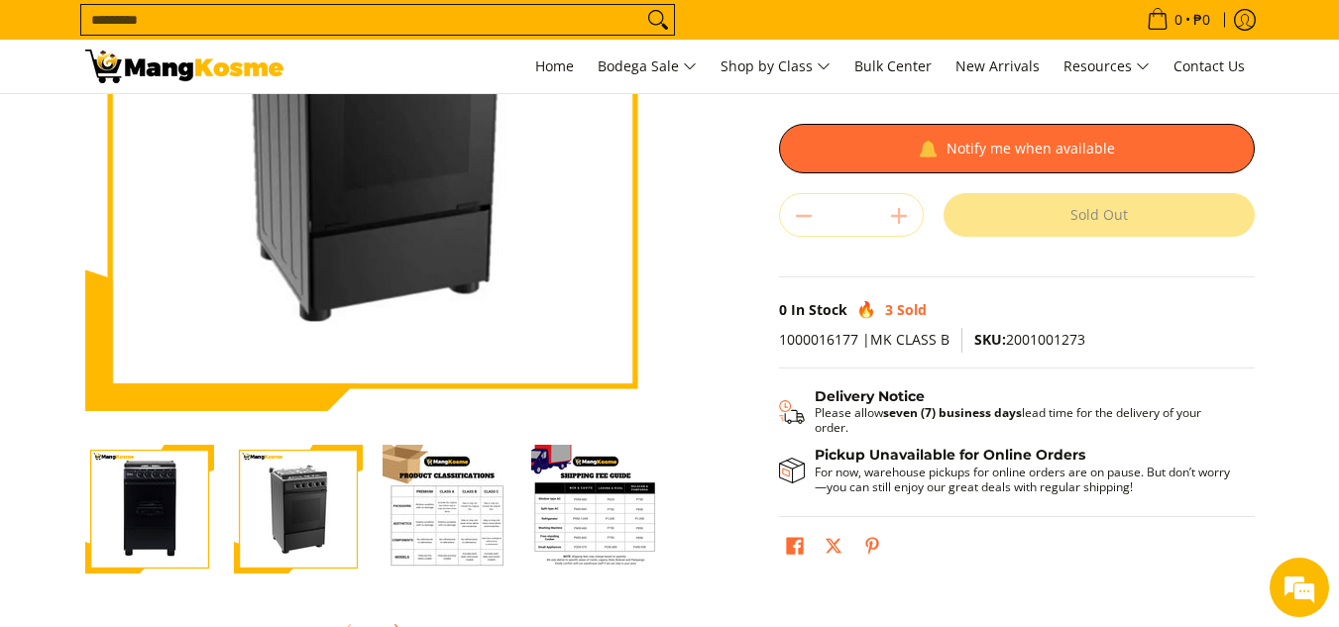
click at [152, 513] on img "midea-50-cm-4-burner-gas-range-black-full-front-view-mang-kosme" at bounding box center [149, 509] width 129 height 129
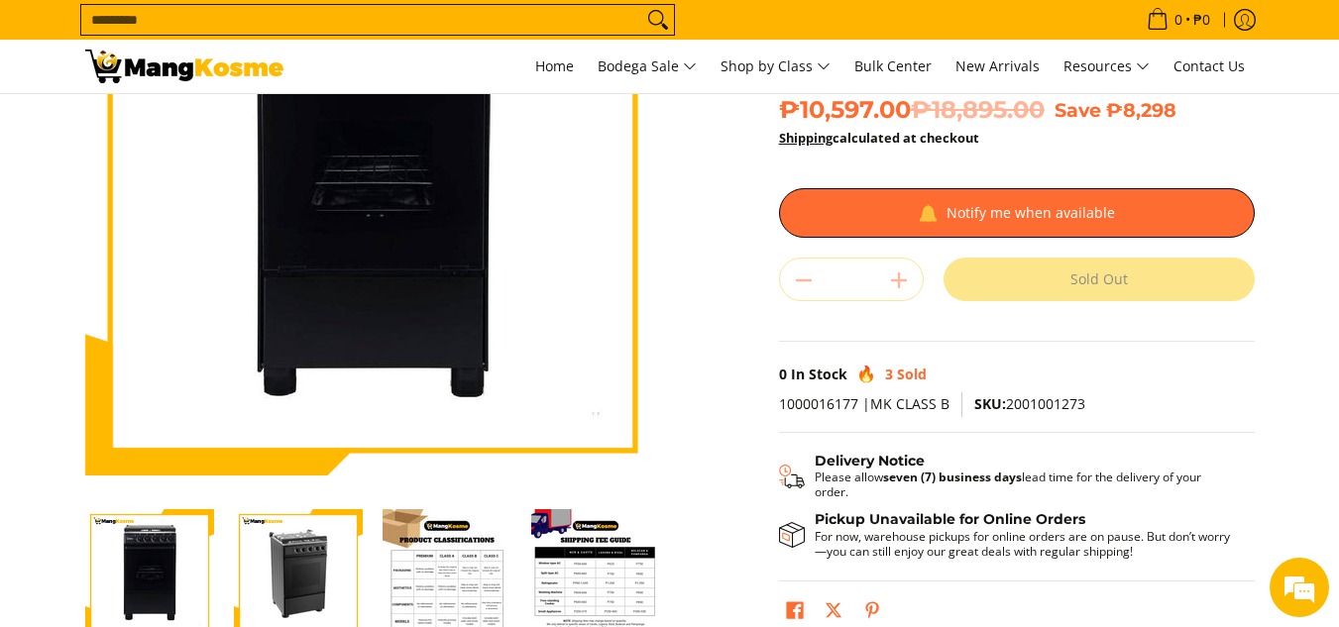
scroll to position [198, 0]
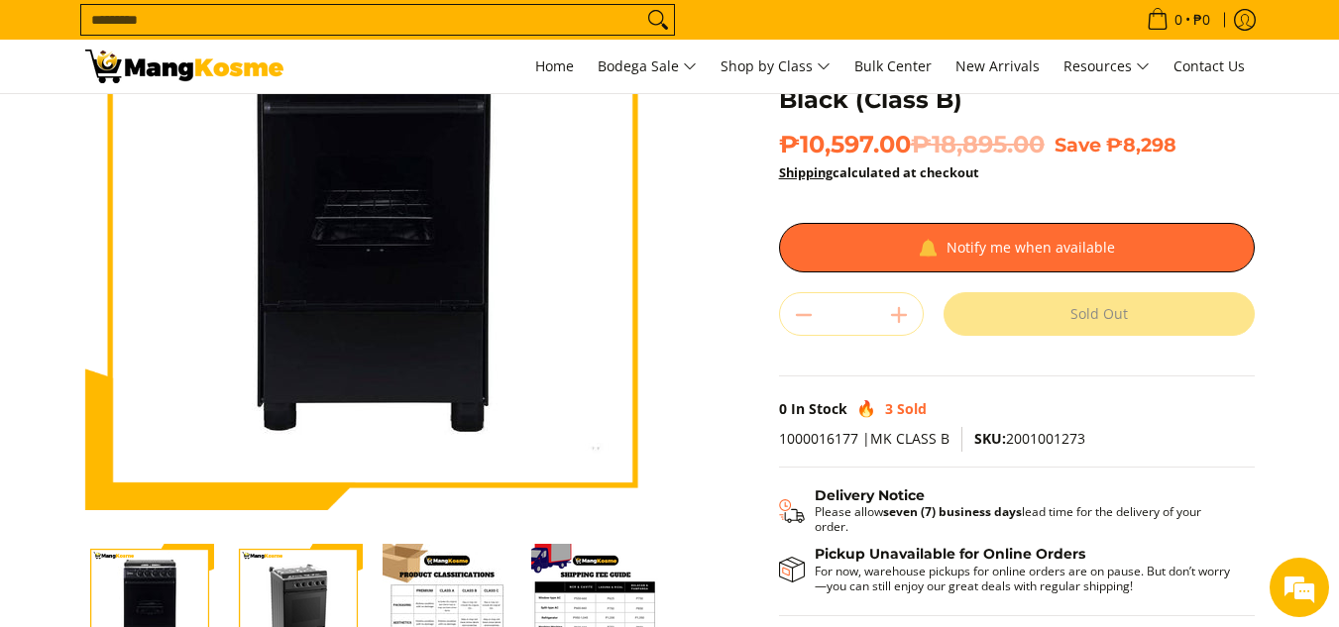
click at [260, 602] on img "Midea 50 CM 4 Burner Gas Range, Black (Class B)-2" at bounding box center [298, 608] width 129 height 129
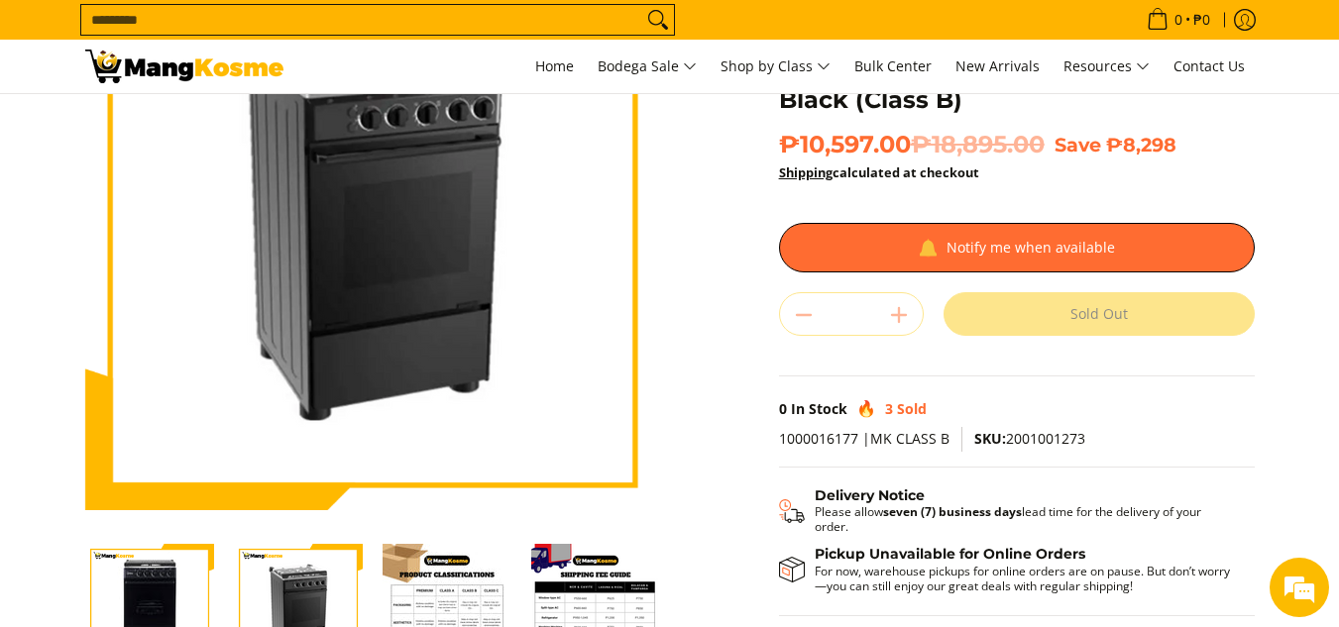
click at [292, 594] on img "Midea 50 CM 4 Burner Gas Range, Black (Class B)-2" at bounding box center [298, 608] width 129 height 129
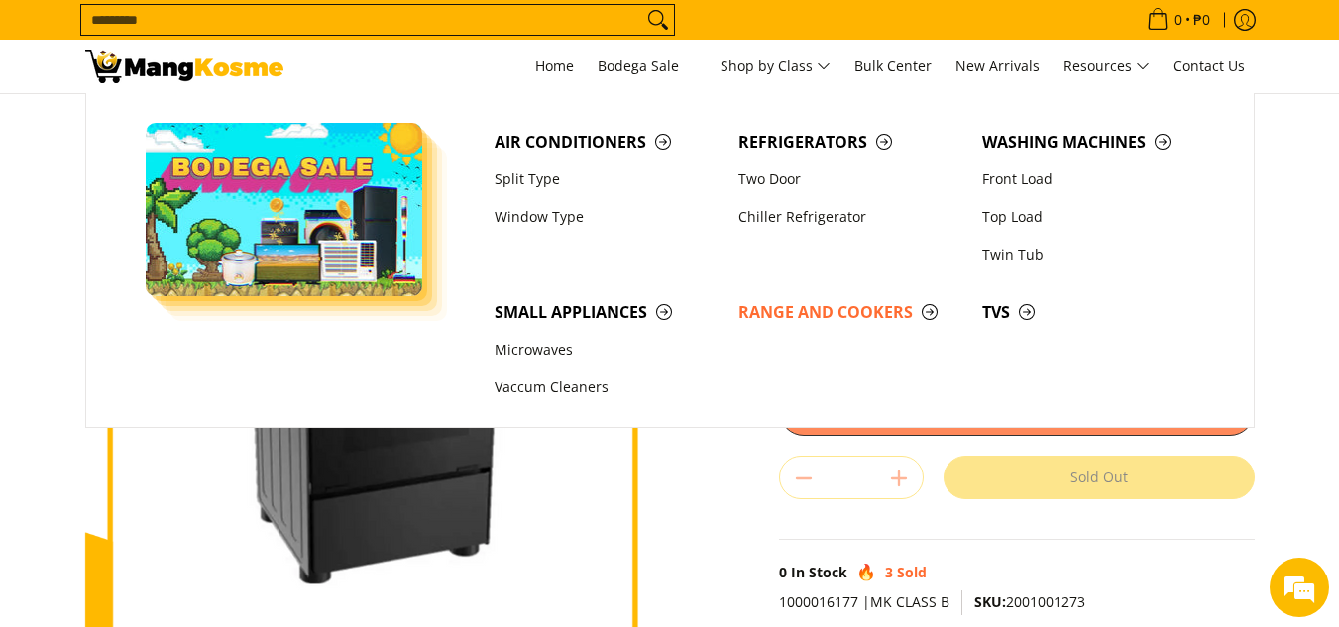
scroll to position [0, 0]
